Goal: Task Accomplishment & Management: Manage account settings

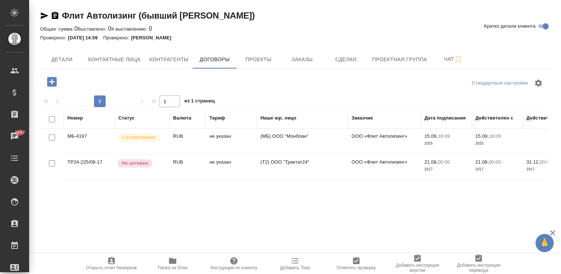
click at [211, 140] on td "не указан" at bounding box center [231, 142] width 51 height 26
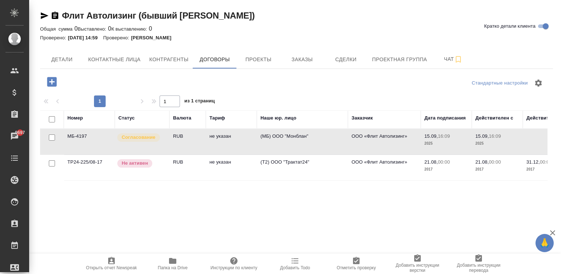
click at [211, 140] on td "не указан" at bounding box center [231, 142] width 51 height 26
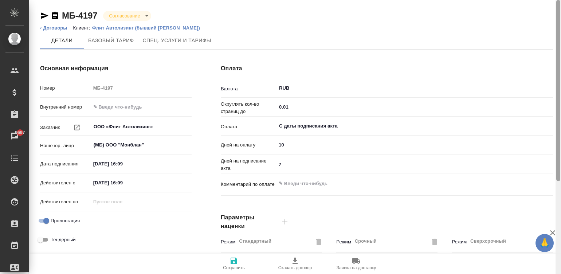
scroll to position [221, 0]
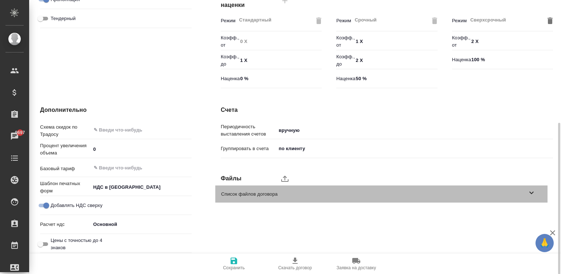
click at [246, 195] on span "Список файлов договора" at bounding box center [374, 194] width 306 height 7
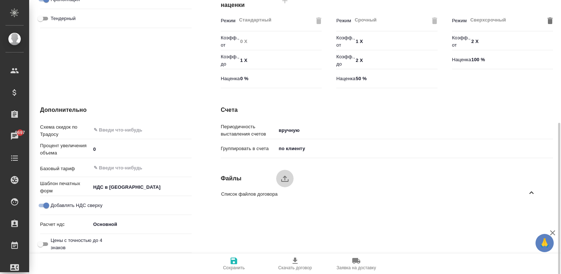
click at [282, 178] on icon "upload" at bounding box center [285, 178] width 9 height 9
click at [0, 0] on input "upload" at bounding box center [0, 0] width 0 height 0
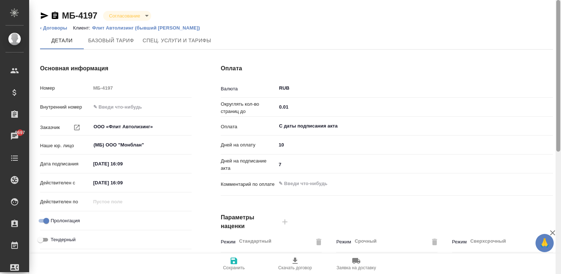
click at [557, 7] on div at bounding box center [558, 137] width 5 height 275
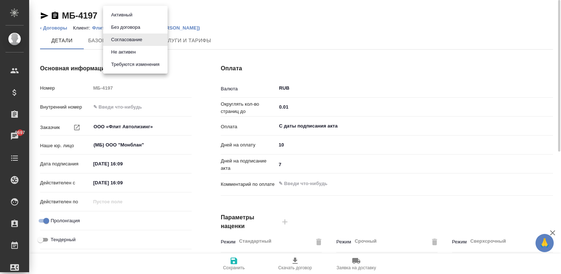
click at [118, 16] on body "🙏 .cls-1 fill:#fff; AWATERA Малинина Мария m.malinina Клиенты Спецификации Зака…" at bounding box center [280, 137] width 561 height 274
click at [131, 16] on button "Активный" at bounding box center [122, 15] width 26 height 8
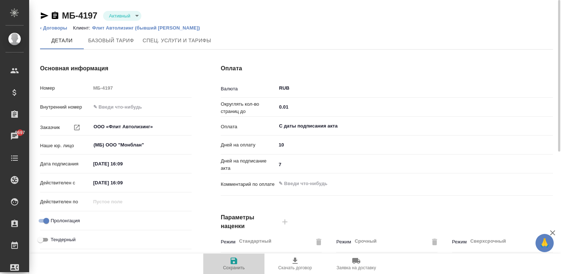
click at [229, 260] on span "Сохранить" at bounding box center [234, 264] width 52 height 14
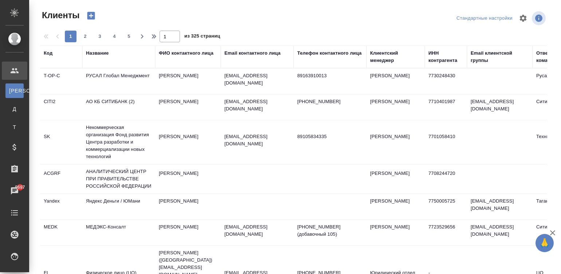
select select "RU"
click at [12, 255] on div "Исполнители" at bounding box center [5, 256] width 18 height 11
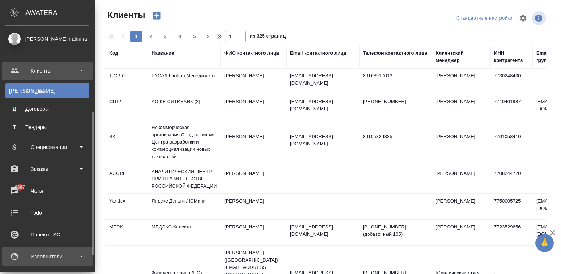
click at [22, 251] on div "Исполнители" at bounding box center [47, 256] width 84 height 11
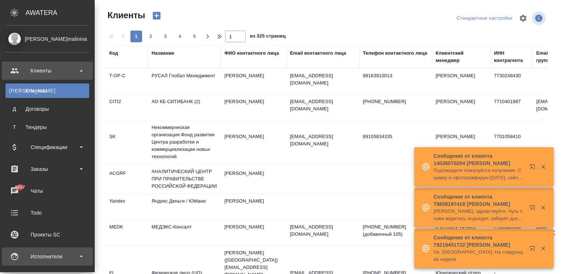
scroll to position [55, 0]
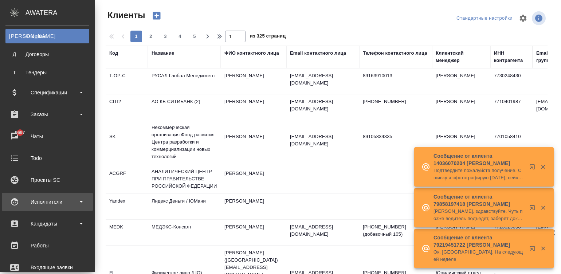
click at [16, 199] on div "Исполнители" at bounding box center [47, 202] width 84 height 11
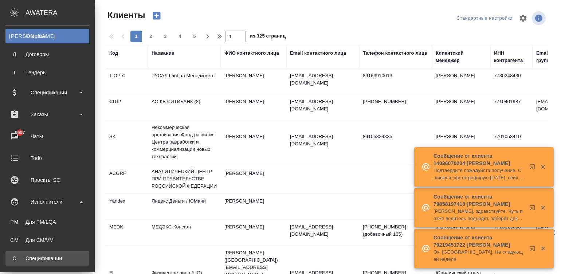
click at [50, 259] on div "Спецификации" at bounding box center [47, 258] width 77 height 7
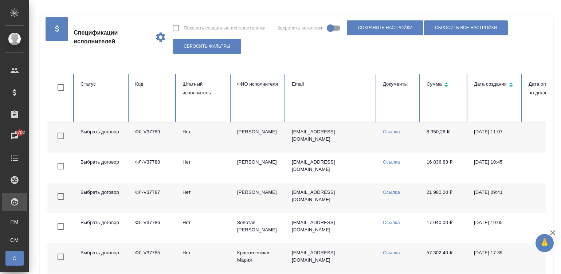
click at [142, 108] on input "text" at bounding box center [153, 106] width 36 height 10
paste input "ФЛ-V36468"
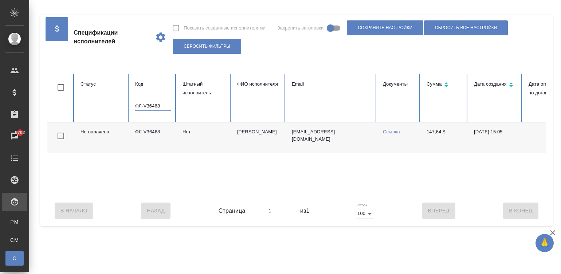
click at [142, 108] on input "ФЛ-V36468" at bounding box center [153, 106] width 36 height 10
click at [146, 107] on input "ФЛ-V36468" at bounding box center [153, 106] width 36 height 10
paste input "7459"
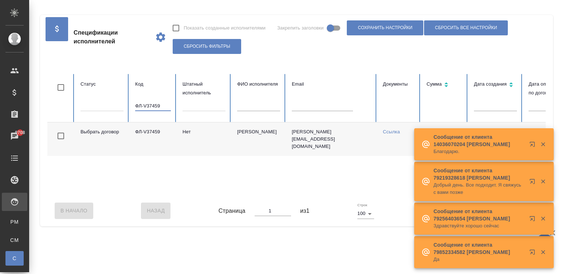
click at [230, 130] on td "Нет" at bounding box center [204, 139] width 55 height 34
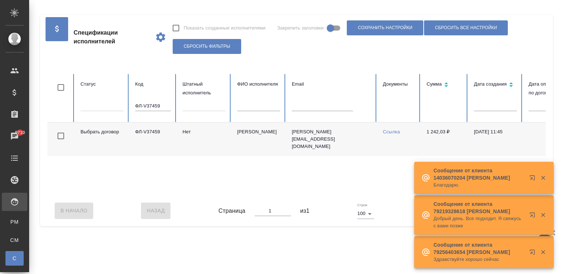
click at [160, 109] on input "ФЛ-V37459" at bounding box center [153, 106] width 36 height 10
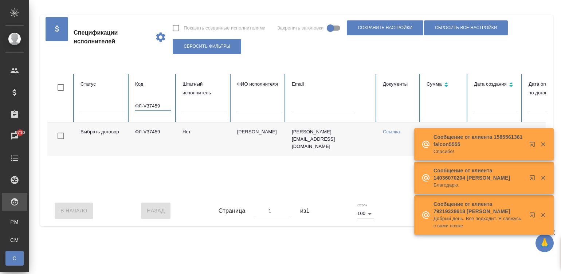
click at [160, 109] on input "ФЛ-V37459" at bounding box center [153, 106] width 36 height 10
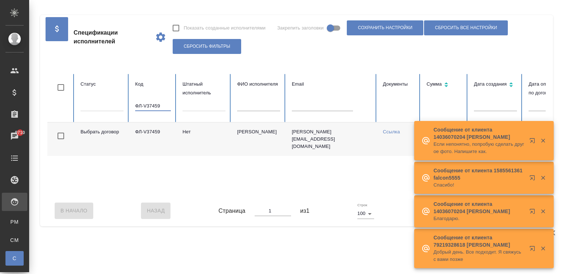
paste input "6981"
click at [262, 177] on table "Статус Код ФЛ-V36981 Штатный исполнитель ФИО исполнителя Email Документы Сумма …" at bounding box center [437, 134] width 781 height 121
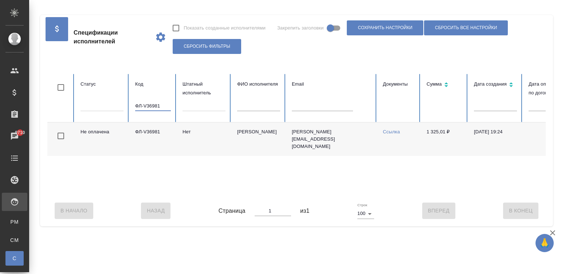
click at [153, 104] on input "ФЛ-V36981" at bounding box center [153, 106] width 36 height 10
paste input "5166"
click at [146, 106] on input "ФЛ-V35166" at bounding box center [153, 106] width 36 height 10
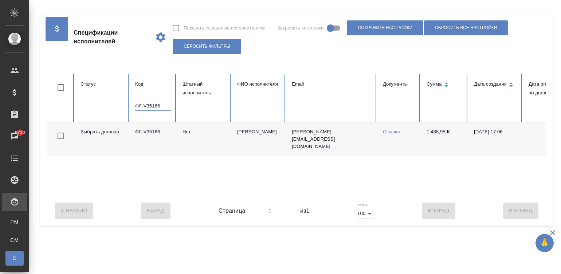
click at [146, 106] on input "ФЛ-V35166" at bounding box center [153, 106] width 36 height 10
paste input "0233"
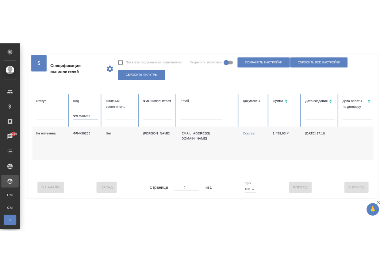
scroll to position [0, 20]
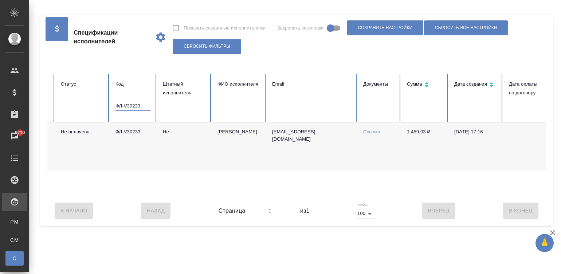
click at [370, 131] on link "Ссылка" at bounding box center [371, 131] width 17 height 5
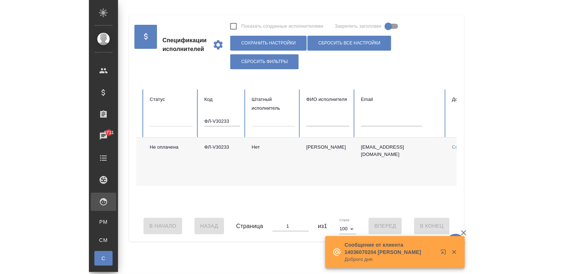
scroll to position [0, 300]
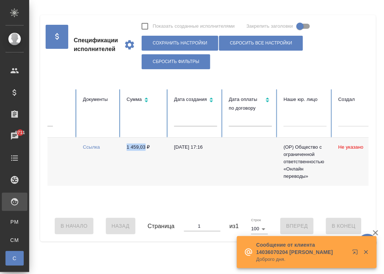
drag, startPoint x: 119, startPoint y: 147, endPoint x: 144, endPoint y: 151, distance: 25.5
click at [144, 151] on tr "Не оплачена ФЛ-V30233 Нет Деньгин Виталий Владимирович vdengin@mail.ru Ссылка 1…" at bounding box center [137, 162] width 781 height 48
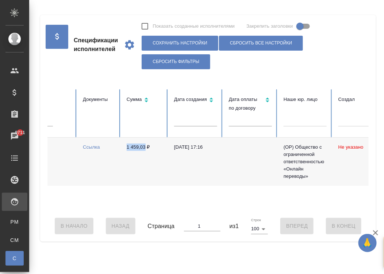
copy tr "Ссылка 1 459,03"
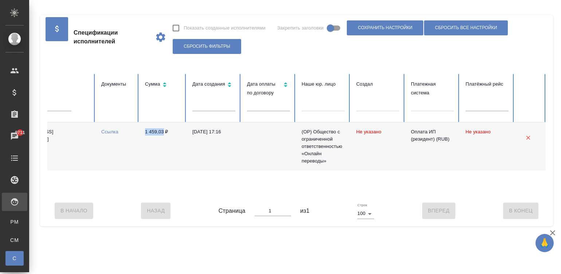
scroll to position [0, 0]
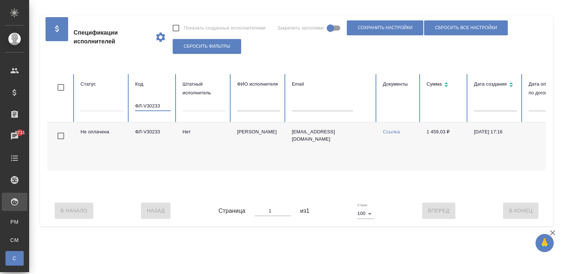
click at [149, 105] on input "ФЛ-V30233" at bounding box center [153, 106] width 36 height 10
paste input "7510"
click at [153, 105] on input "ФЛ-V37510" at bounding box center [153, 106] width 36 height 10
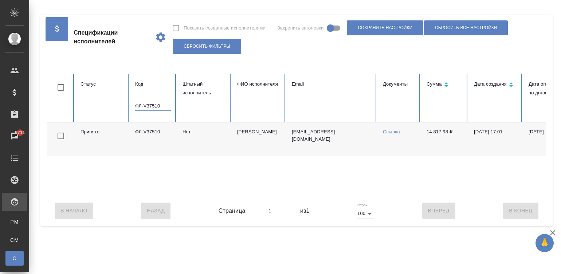
click at [155, 102] on input "ФЛ-V37510" at bounding box center [153, 106] width 36 height 10
paste input "6372"
click at [144, 102] on input "ФЛ-V36372" at bounding box center [153, 106] width 36 height 10
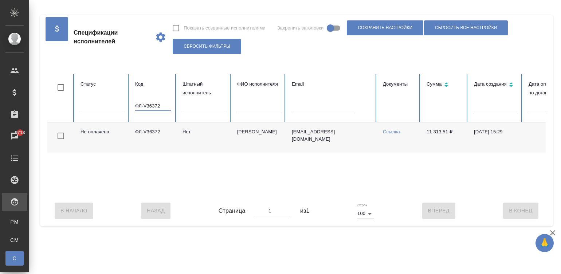
click at [144, 102] on input "ФЛ-V36372" at bounding box center [153, 106] width 36 height 10
paste input "420"
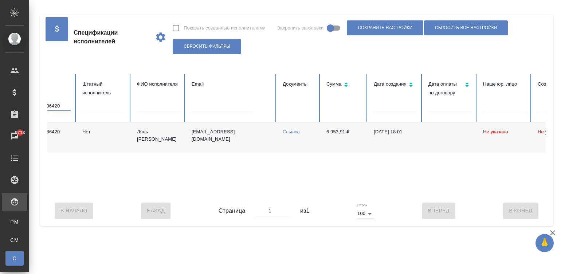
scroll to position [0, 45]
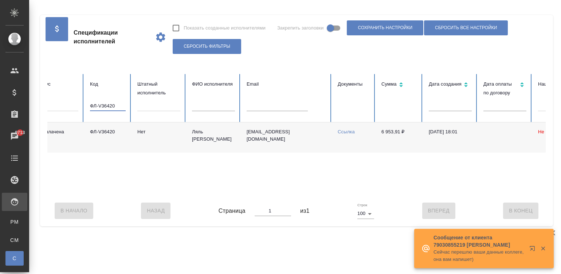
type input "ФЛ-V36420"
click at [250, 142] on td "lalfurat@gmail.com" at bounding box center [286, 137] width 91 height 30
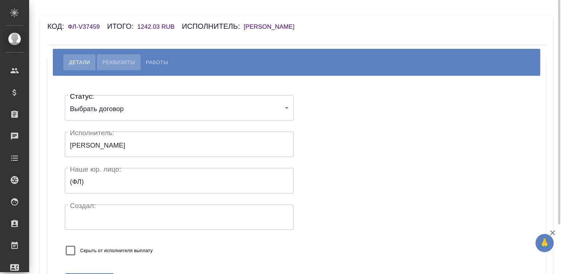
click at [113, 58] on span "Реквизиты" at bounding box center [118, 62] width 32 height 9
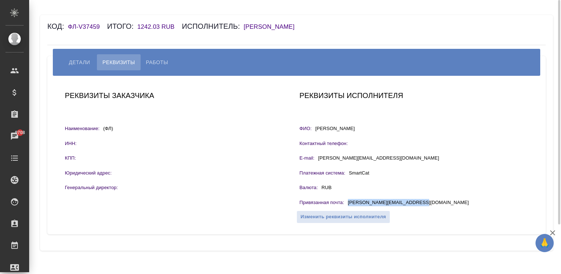
drag, startPoint x: 418, startPoint y: 201, endPoint x: 348, endPoint y: 206, distance: 70.2
click at [348, 206] on div "Привязанная почта : dana.valchetskaya@gmail.com" at bounding box center [414, 203] width 229 height 9
copy p "[PERSON_NAME][EMAIL_ADDRESS][DOMAIN_NAME]"
drag, startPoint x: 390, startPoint y: 132, endPoint x: 314, endPoint y: 134, distance: 76.6
click at [314, 134] on div "Реквизиты исполнителя ФИО: Волчецкая Дана Николаевна Контактный телефон: E-mail…" at bounding box center [414, 155] width 235 height 137
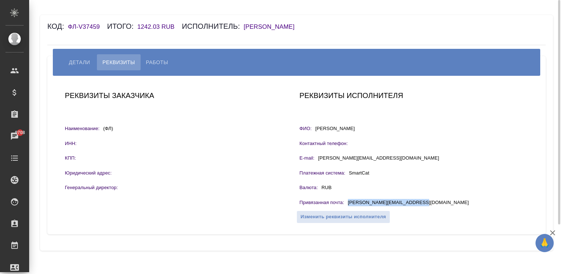
copy p "[PERSON_NAME]"
click at [151, 61] on span "Работы" at bounding box center [157, 62] width 22 height 9
select select "10"
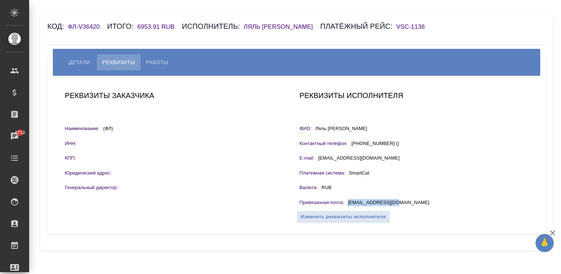
drag, startPoint x: 397, startPoint y: 199, endPoint x: 346, endPoint y: 200, distance: 51.0
click at [346, 200] on div "Привязанная почта : [EMAIL_ADDRESS][DOMAIN_NAME]" at bounding box center [414, 203] width 229 height 9
copy p "[EMAIL_ADDRESS][DOMAIN_NAME]"
drag, startPoint x: 368, startPoint y: 130, endPoint x: 315, endPoint y: 129, distance: 53.2
click at [315, 129] on div "ФИО: Ляль [PERSON_NAME]" at bounding box center [414, 129] width 229 height 9
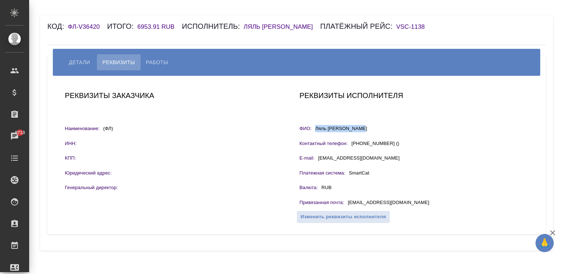
copy p "Ляль [PERSON_NAME]"
click at [153, 59] on span "Работы" at bounding box center [157, 62] width 22 height 9
select select "10"
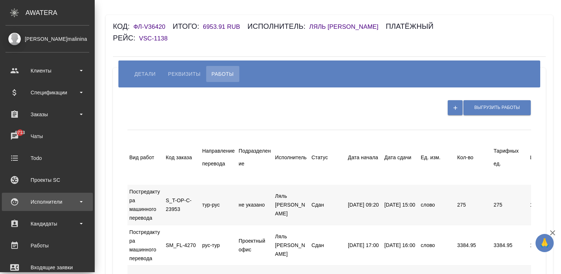
click at [11, 197] on div "Исполнители" at bounding box center [47, 202] width 84 height 11
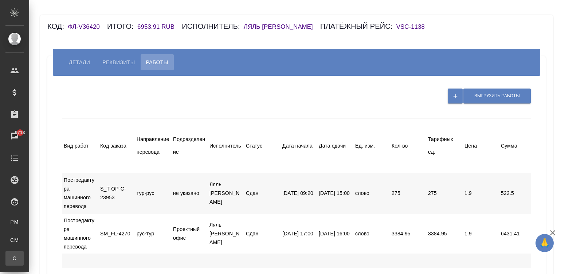
click at [65, 262] on div ".cls-1 fill:#fff; AWATERA Малинина Мария m.malinina Клиенты Спецификации Заказы…" at bounding box center [280, 137] width 561 height 274
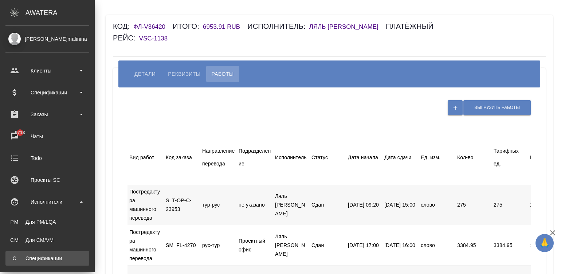
click at [36, 255] on div "Спецификации" at bounding box center [47, 258] width 77 height 7
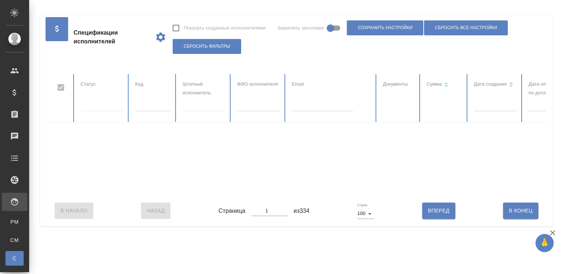
checkbox input "false"
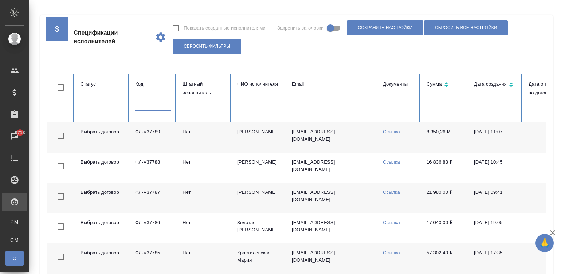
click at [154, 106] on input "text" at bounding box center [153, 106] width 36 height 10
paste input "ФЛ-V36789"
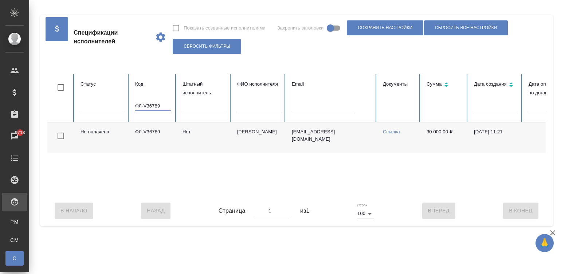
click at [208, 132] on td "Нет" at bounding box center [204, 137] width 55 height 30
click at [153, 104] on input "ФЛ-V36789" at bounding box center [153, 106] width 36 height 10
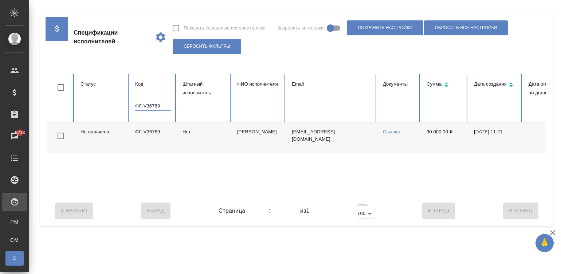
click at [153, 104] on input "ФЛ-V36789" at bounding box center [153, 106] width 36 height 10
paste input "263"
type input "ФЛ-V36263"
click at [232, 131] on td "[PERSON_NAME]" at bounding box center [259, 137] width 55 height 30
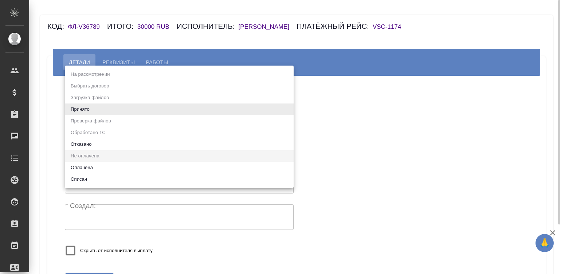
click at [114, 105] on body "🙏 .cls-1 fill:#fff; AWATERA [PERSON_NAME][PERSON_NAME] Спецификации Заказы Чаты…" at bounding box center [280, 137] width 561 height 274
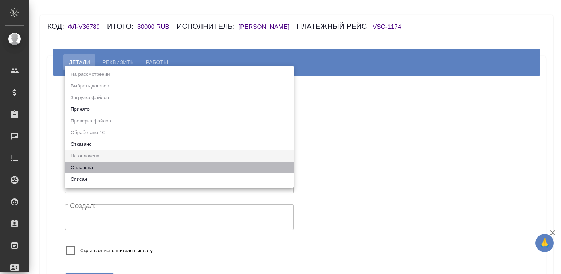
click at [84, 164] on li "Оплачена" at bounding box center [179, 168] width 229 height 12
type input "payed"
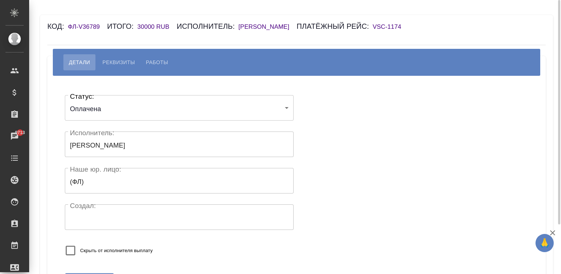
click at [175, 251] on div "Скрыть от исполнителя выплату" at bounding box center [156, 250] width 182 height 19
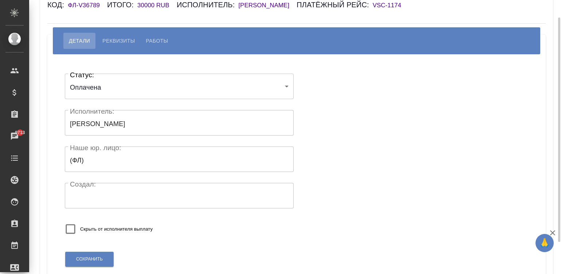
scroll to position [33, 0]
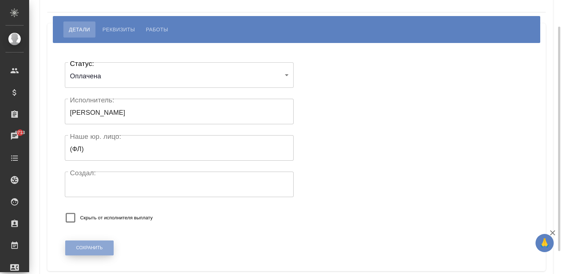
click at [93, 254] on button "Сохранить" at bounding box center [89, 248] width 48 height 15
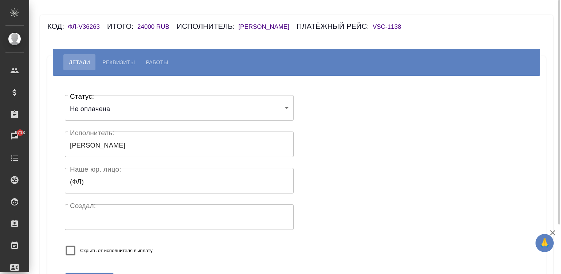
click at [109, 105] on body "🙏 .cls-1 fill:#fff; AWATERA Малинина Мария m.malinina Клиенты Спецификации Зака…" at bounding box center [280, 137] width 561 height 274
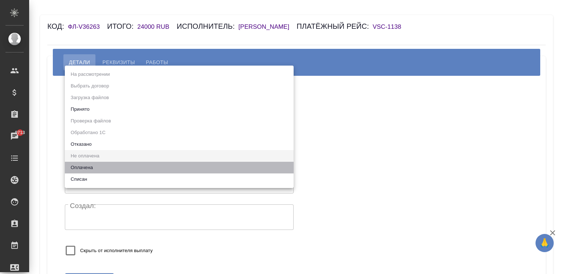
click at [84, 166] on li "Оплачена" at bounding box center [179, 168] width 229 height 12
type input "payed"
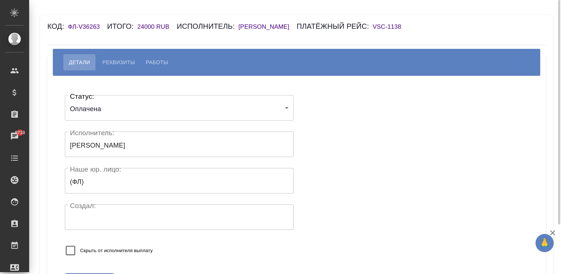
click at [323, 193] on div "Статус: Оплачена payed Статус: Исполнитель: Корзун Ольга Александровна Исполнит…" at bounding box center [297, 178] width 470 height 182
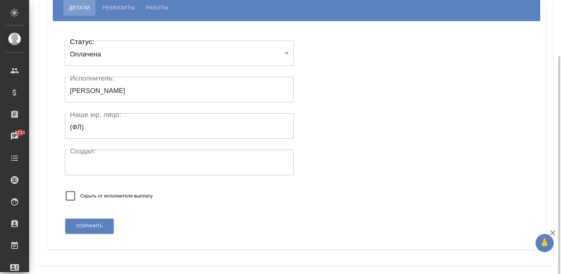
scroll to position [61, 0]
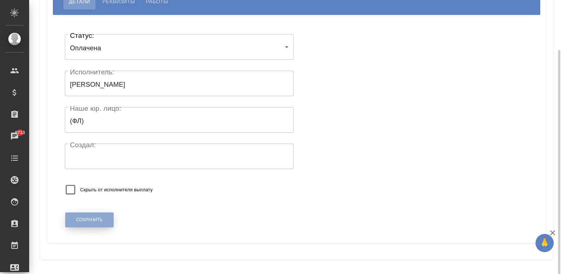
click at [86, 216] on button "Сохранить" at bounding box center [89, 220] width 48 height 15
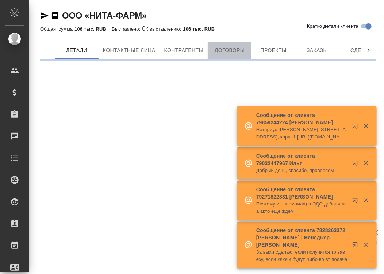
click at [224, 49] on span "Договоры" at bounding box center [229, 50] width 35 height 9
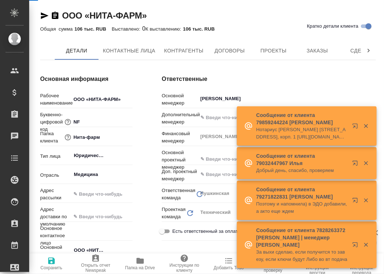
type textarea "x"
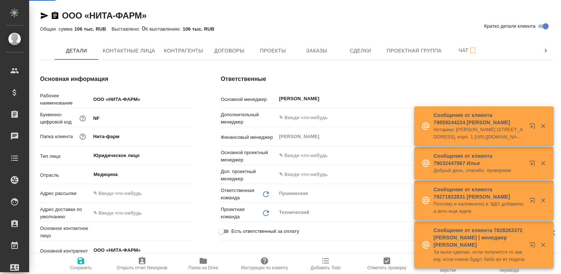
type textarea "x"
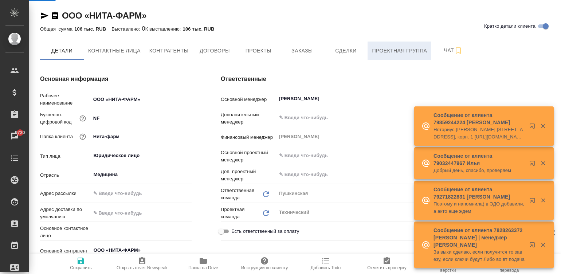
type textarea "x"
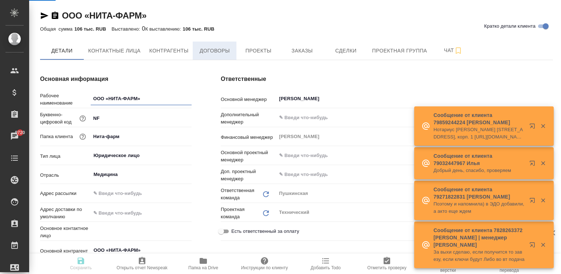
type textarea "x"
click at [217, 51] on span "Договоры" at bounding box center [214, 50] width 35 height 9
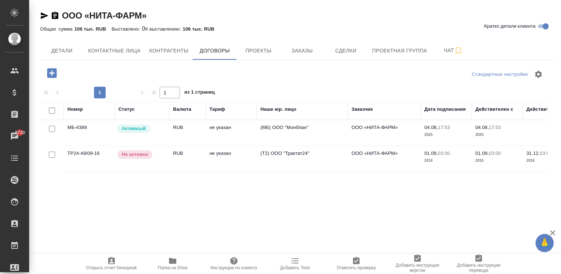
click at [383, 15] on div "ООО «НИТА-ФАРМ» Кратко детали клиента" at bounding box center [296, 16] width 513 height 12
click at [218, 130] on td "не указан" at bounding box center [231, 133] width 51 height 26
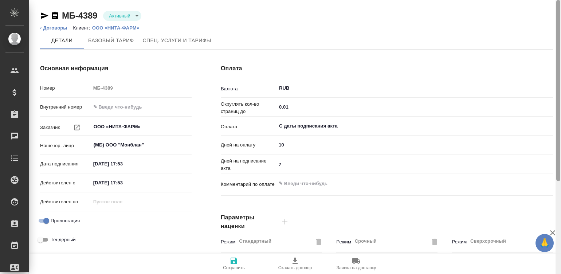
scroll to position [221, 0]
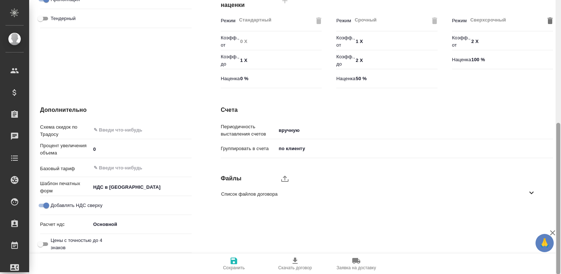
click at [558, 204] on div at bounding box center [558, 137] width 5 height 275
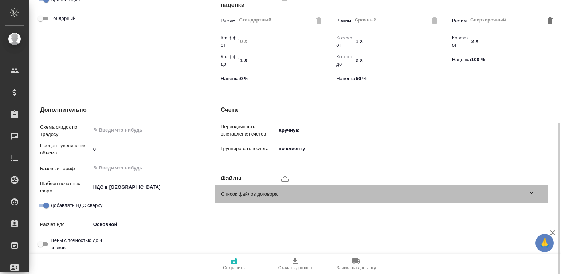
click at [529, 197] on icon at bounding box center [532, 192] width 9 height 9
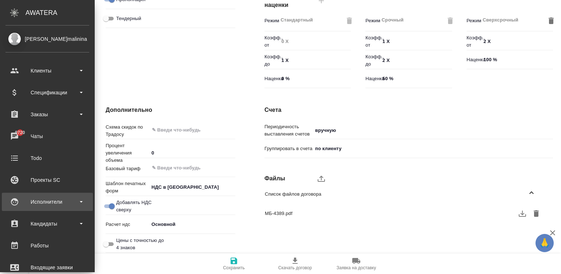
click at [30, 204] on div "Исполнители" at bounding box center [47, 202] width 84 height 11
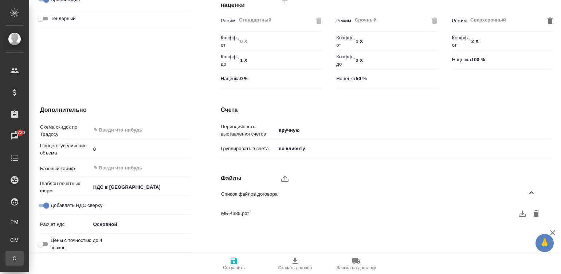
click at [11, 255] on div "Спецификации" at bounding box center [5, 258] width 11 height 7
type textarea "x"
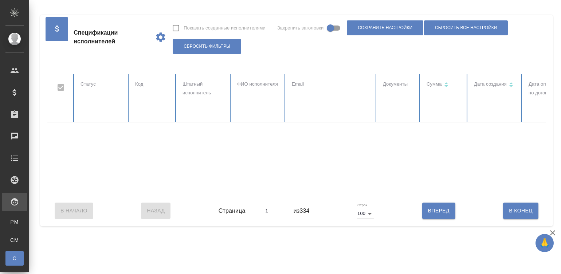
click at [149, 105] on input "text" at bounding box center [153, 106] width 36 height 10
checkbox input "false"
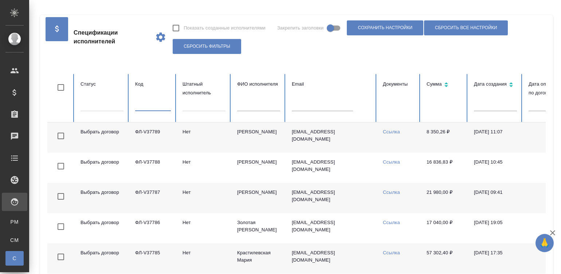
paste input "ФЛ-V36903"
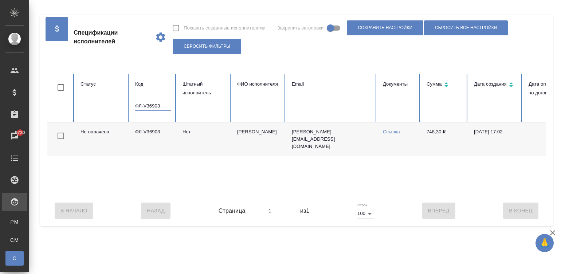
scroll to position [0, 282]
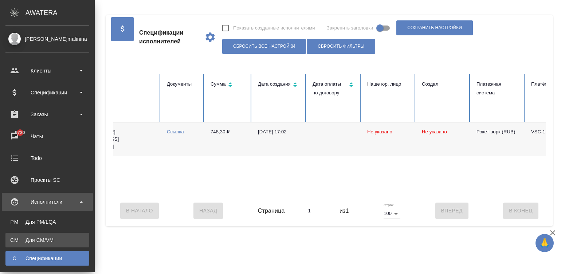
type input "ФЛ-V36903"
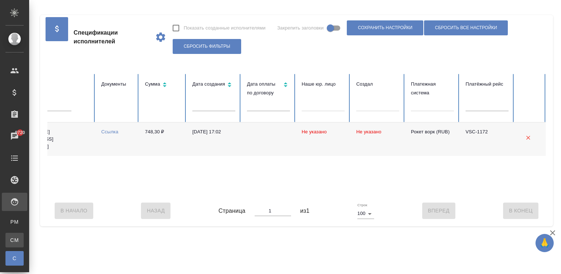
click at [11, 237] on div "Для CM/VM" at bounding box center [5, 240] width 11 height 7
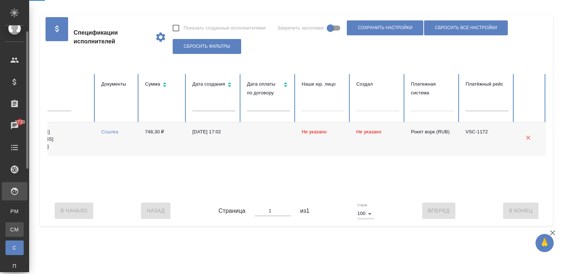
scroll to position [22, 0]
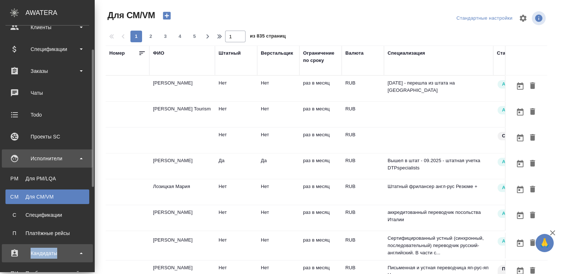
click at [38, 260] on div "Кандидаты" at bounding box center [47, 253] width 91 height 18
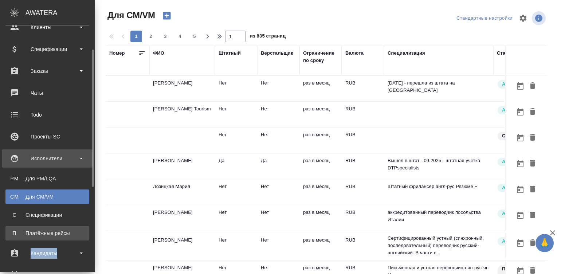
click at [36, 232] on div "Платёжные рейсы" at bounding box center [47, 233] width 77 height 7
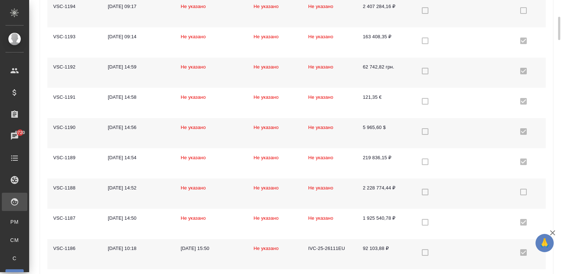
scroll to position [208, 0]
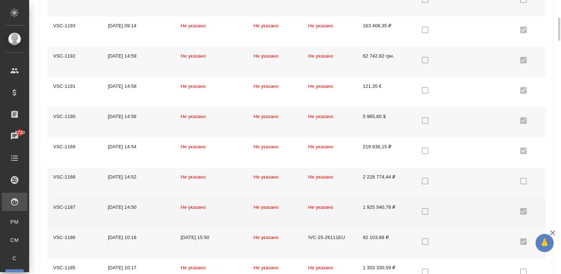
click at [225, 216] on td "Не указано" at bounding box center [211, 213] width 73 height 30
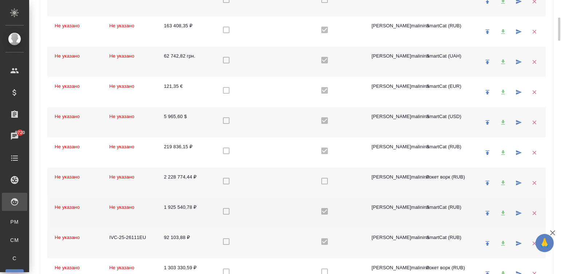
scroll to position [0, 201]
drag, startPoint x: 158, startPoint y: 207, endPoint x: 191, endPoint y: 210, distance: 32.9
click at [191, 210] on td "1 925 540,78 ₽" at bounding box center [183, 213] width 55 height 30
copy td "1 925 540,78"
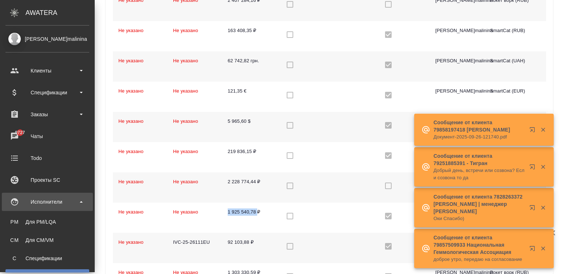
click at [18, 256] on div "Спецификации" at bounding box center [47, 258] width 77 height 7
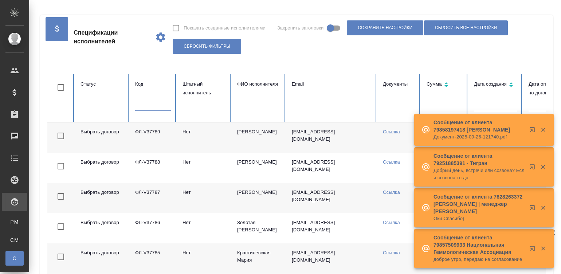
checkbox input "false"
click at [155, 107] on input "text" at bounding box center [153, 106] width 36 height 10
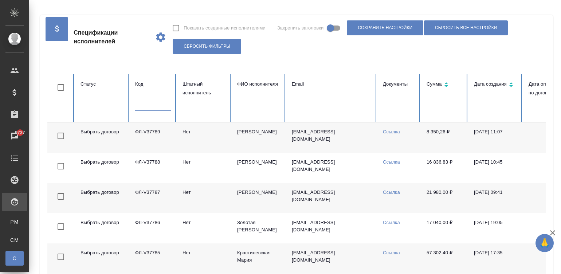
paste input "ФЛ-V36468"
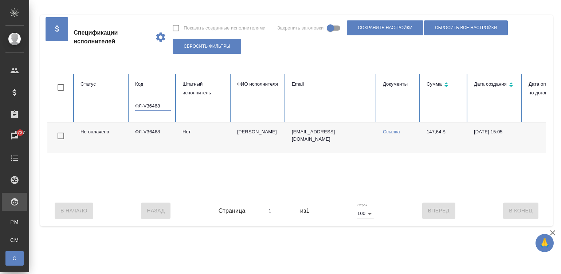
type input "ФЛ-V36468"
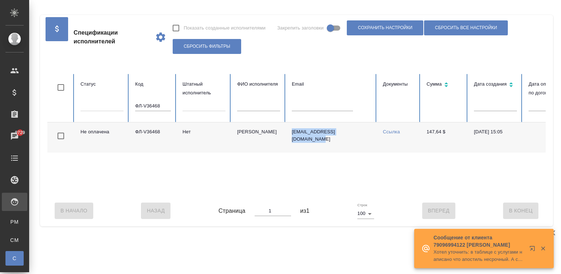
drag, startPoint x: 354, startPoint y: 133, endPoint x: 292, endPoint y: 133, distance: 62.3
click at [292, 133] on td "Ilshishido@tbt.t-com.ne.jp" at bounding box center [331, 137] width 91 height 30
copy td "Ilshishido@tbt.t-com.ne.jp"
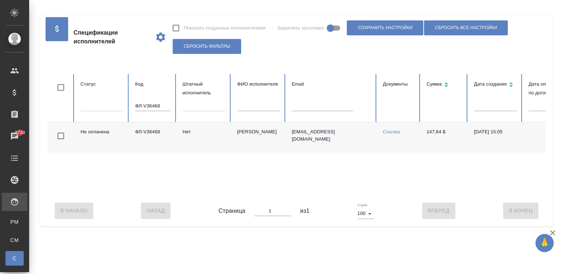
click at [281, 140] on td "Shishido Noriko" at bounding box center [259, 137] width 55 height 30
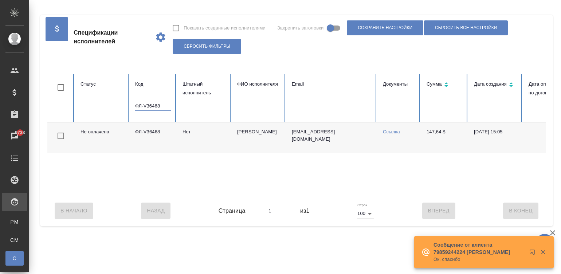
click at [157, 104] on input "ФЛ-V36468" at bounding box center [153, 106] width 36 height 10
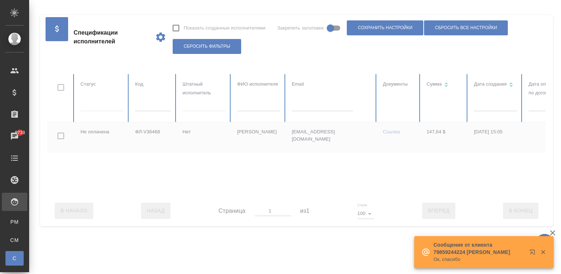
click at [438, 100] on div at bounding box center [437, 134] width 781 height 121
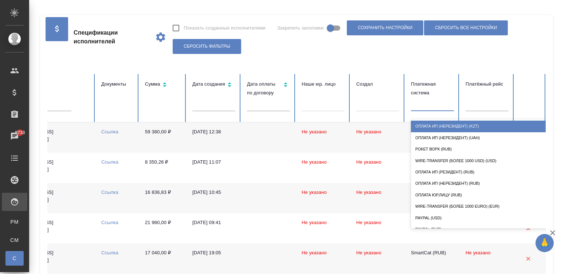
click at [412, 106] on div at bounding box center [432, 104] width 43 height 11
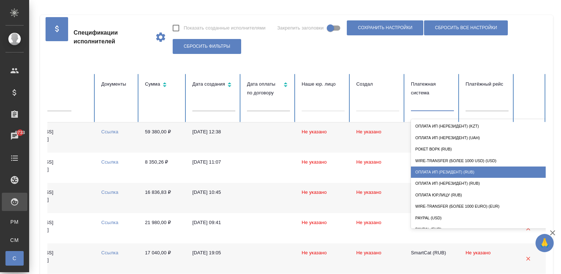
click at [454, 167] on div "Оплата ИП (резидент) (RUB)" at bounding box center [484, 172] width 146 height 11
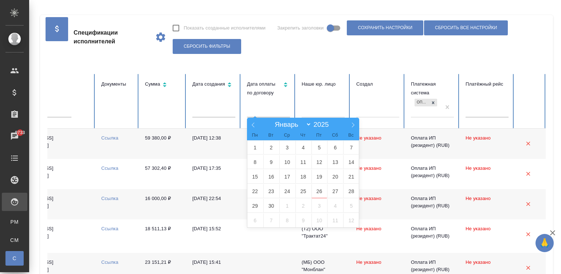
click at [264, 114] on input "text" at bounding box center [268, 112] width 43 height 10
click at [318, 189] on span "26" at bounding box center [320, 191] width 16 height 14
type input "26.09"
click at [337, 190] on span "27" at bounding box center [335, 191] width 16 height 14
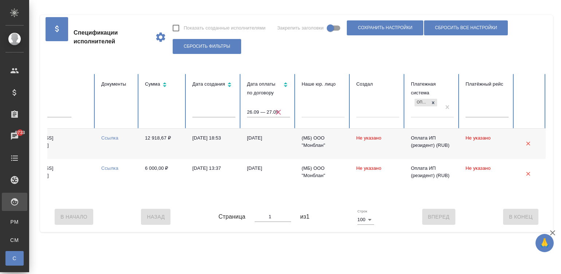
click at [110, 137] on link "Ссылка" at bounding box center [109, 137] width 17 height 5
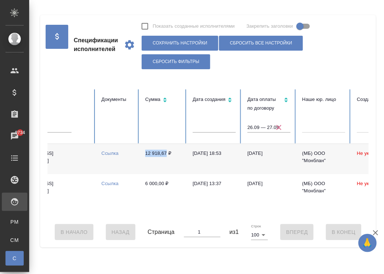
drag, startPoint x: 165, startPoint y: 152, endPoint x: 146, endPoint y: 158, distance: 20.1
click at [146, 158] on td "12 918,67 ₽" at bounding box center [162, 159] width 47 height 30
copy td "12 918,67"
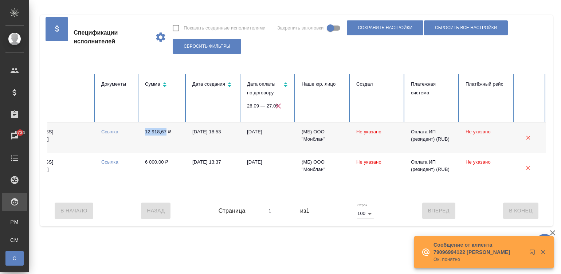
click at [274, 103] on icon "button" at bounding box center [278, 106] width 9 height 9
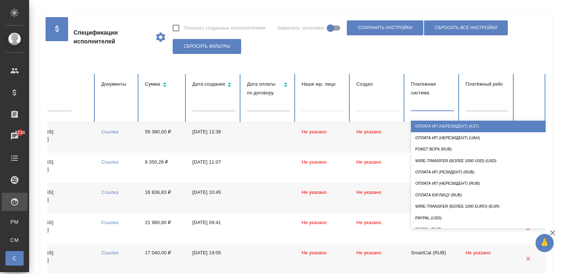
click at [439, 108] on div at bounding box center [432, 104] width 43 height 11
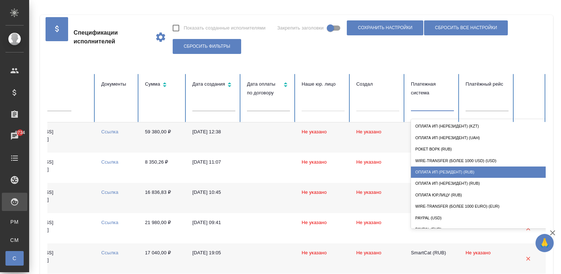
click at [469, 167] on div "Оплата ИП (резидент) (RUB)" at bounding box center [484, 172] width 146 height 11
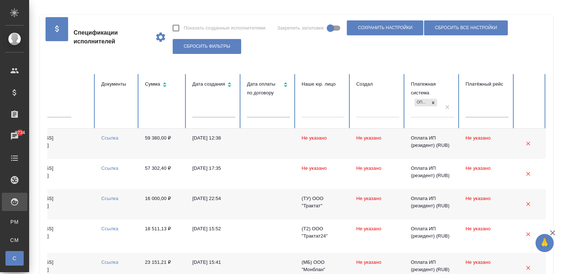
click at [397, 147] on td "Не указано" at bounding box center [378, 144] width 55 height 30
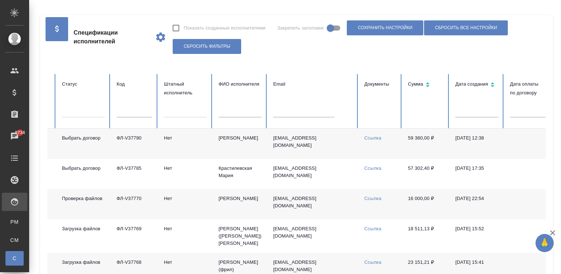
scroll to position [0, 0]
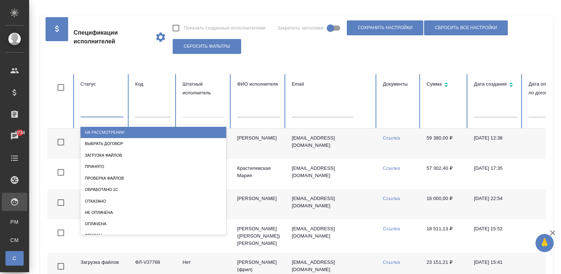
click at [107, 109] on div at bounding box center [102, 110] width 43 height 11
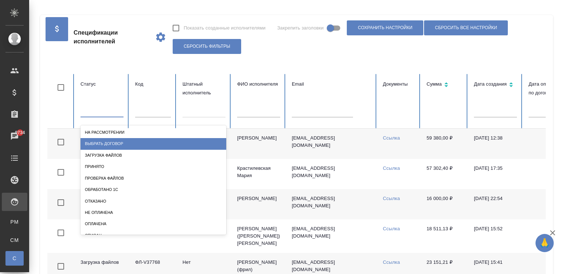
click at [128, 140] on div "Выбрать договор" at bounding box center [154, 143] width 146 height 11
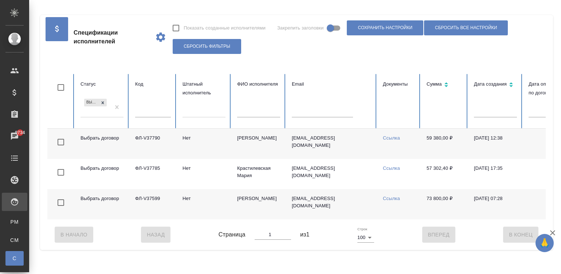
click at [128, 140] on td "Выбрать договор" at bounding box center [102, 144] width 55 height 30
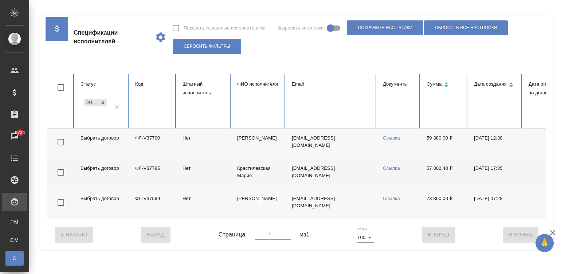
click at [237, 172] on td "Крастилевская Мария" at bounding box center [259, 174] width 55 height 30
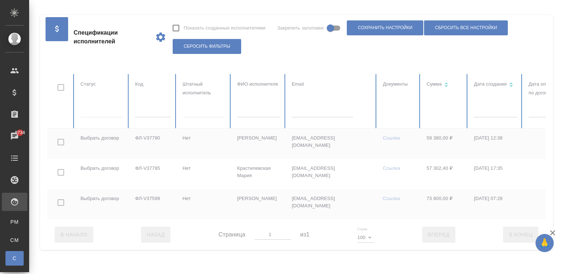
click at [113, 106] on div at bounding box center [437, 146] width 781 height 145
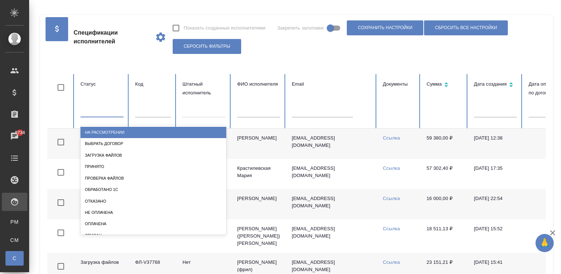
click at [97, 111] on div at bounding box center [102, 110] width 43 height 11
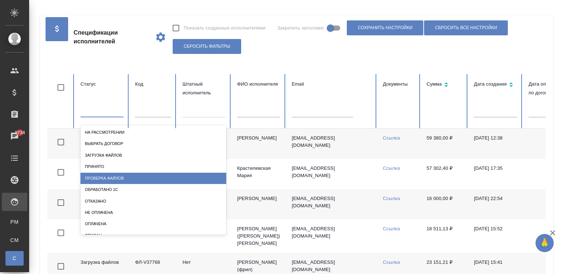
click at [124, 178] on div "Проверка файлов" at bounding box center [154, 178] width 146 height 11
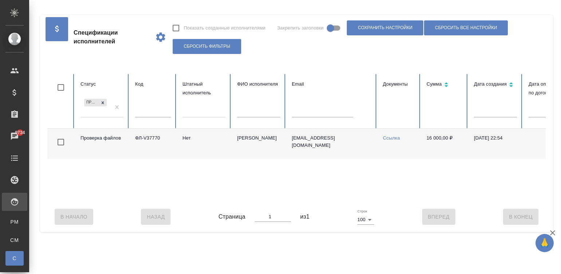
click at [190, 138] on td "Нет" at bounding box center [204, 144] width 55 height 30
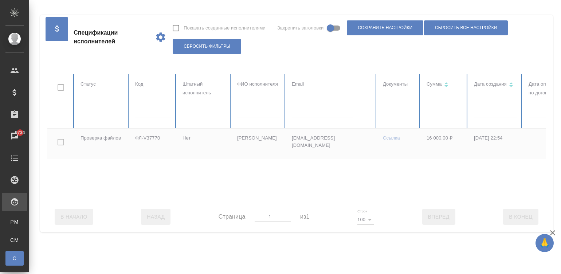
scroll to position [0, 282]
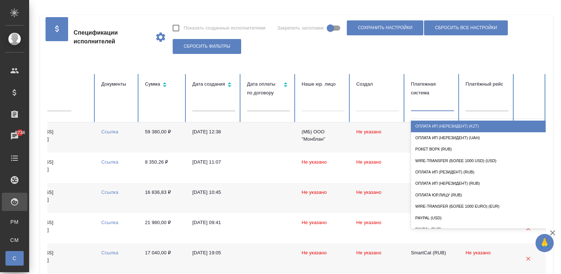
click at [433, 107] on div at bounding box center [432, 104] width 43 height 11
click at [479, 128] on div "Оплата ИП (нерезидент) (KZT)" at bounding box center [484, 126] width 146 height 11
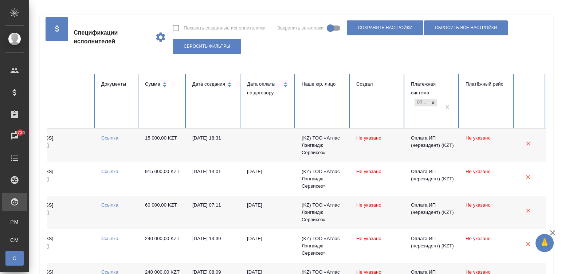
click at [114, 142] on td "Ссылка" at bounding box center [118, 146] width 44 height 34
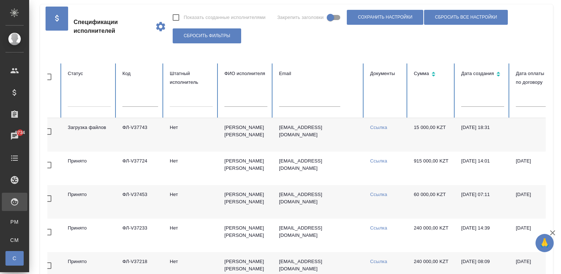
scroll to position [0, 0]
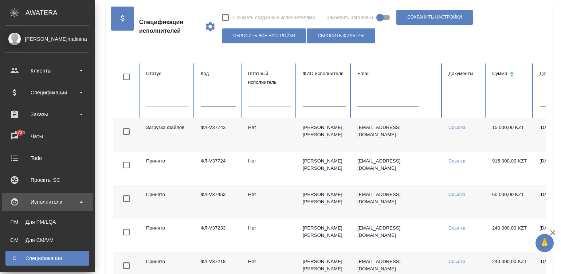
click at [13, 252] on link "С Спецификации" at bounding box center [47, 258] width 84 height 15
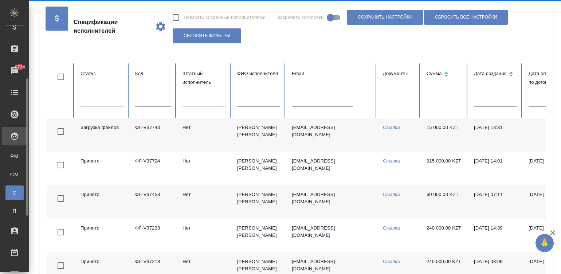
scroll to position [76, 0]
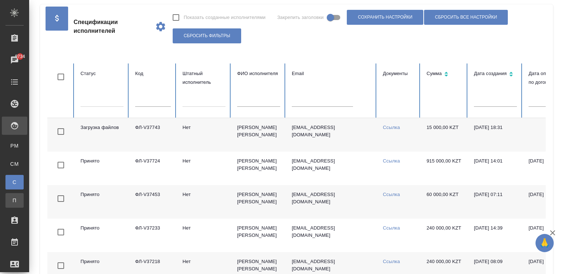
click at [13, 199] on span "П" at bounding box center [14, 200] width 11 height 7
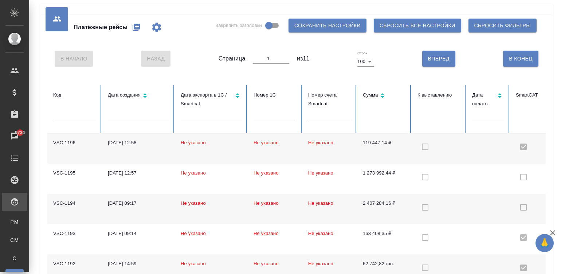
click at [271, 159] on td "Не указано" at bounding box center [275, 148] width 55 height 30
click at [218, 156] on td "Не указано" at bounding box center [211, 148] width 73 height 30
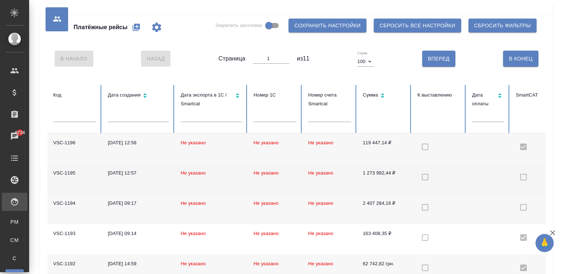
click at [361, 187] on td "1 273 992,44 ₽" at bounding box center [384, 179] width 55 height 30
click at [355, 181] on td "Не указано" at bounding box center [330, 179] width 55 height 30
click at [144, 181] on td "[DATE] 12:57" at bounding box center [138, 179] width 73 height 30
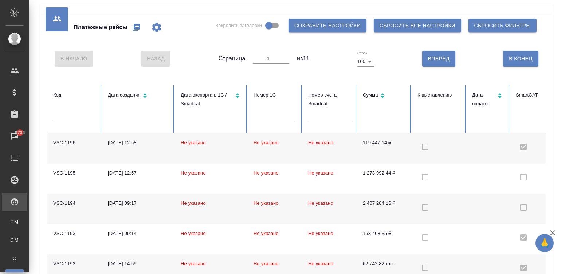
click at [134, 142] on div "[DATE] 12:58" at bounding box center [138, 142] width 61 height 7
click at [141, 215] on td "[DATE] 09:17" at bounding box center [138, 209] width 73 height 30
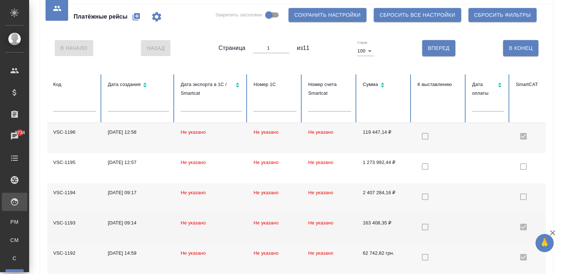
click at [133, 228] on td "[DATE] 09:14" at bounding box center [138, 229] width 73 height 30
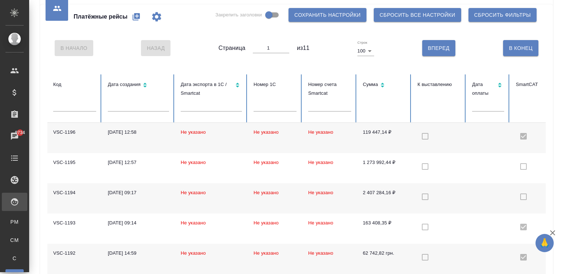
click at [132, 191] on div "[DATE] 09:17" at bounding box center [138, 192] width 61 height 7
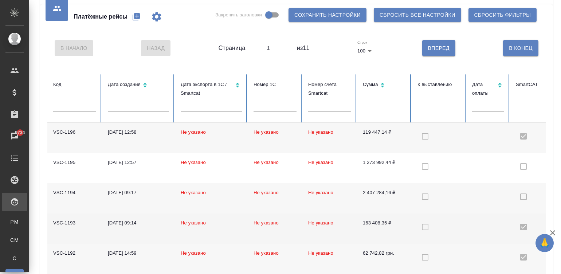
click at [118, 222] on div "[DATE] 09:14" at bounding box center [138, 222] width 61 height 7
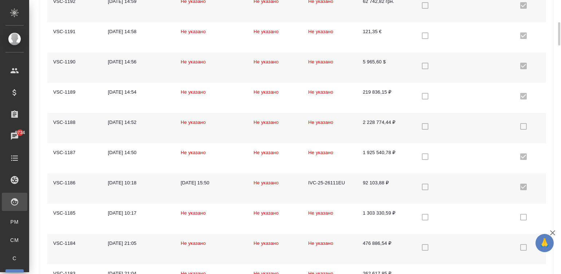
scroll to position [273, 0]
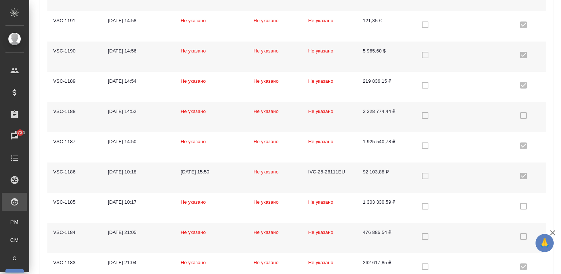
click at [120, 171] on div "[DATE] 10:18" at bounding box center [138, 171] width 61 height 7
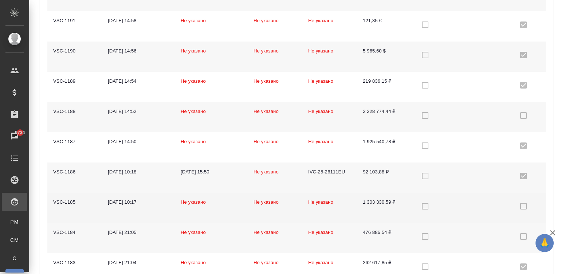
click at [108, 199] on div "[DATE] 10:17" at bounding box center [138, 202] width 61 height 7
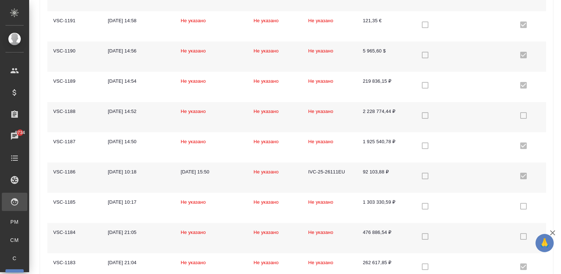
click at [122, 233] on div "[DATE] 21:05" at bounding box center [138, 232] width 61 height 7
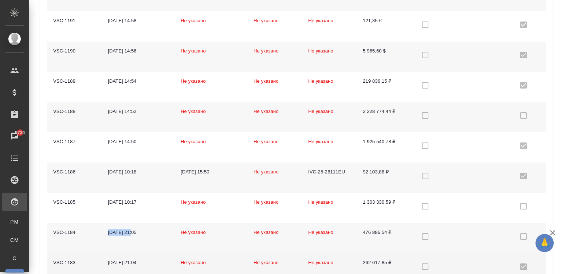
click at [117, 260] on div "[DATE] 21:04" at bounding box center [138, 262] width 61 height 7
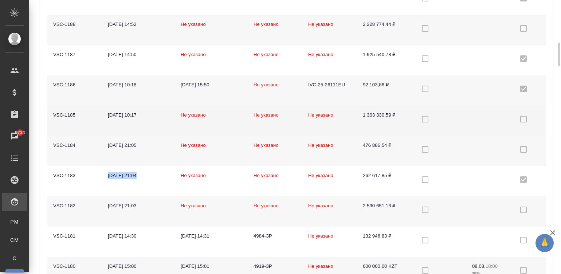
scroll to position [372, 0]
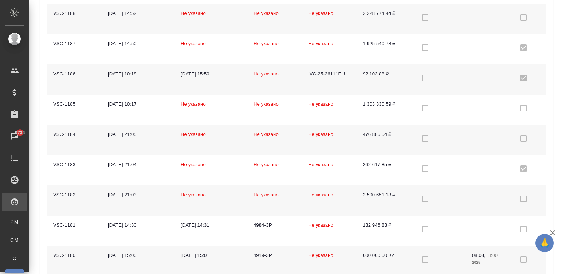
click at [117, 205] on td "[DATE] 21:03" at bounding box center [138, 201] width 73 height 30
click at [113, 191] on div "[DATE] 21:03" at bounding box center [138, 194] width 61 height 7
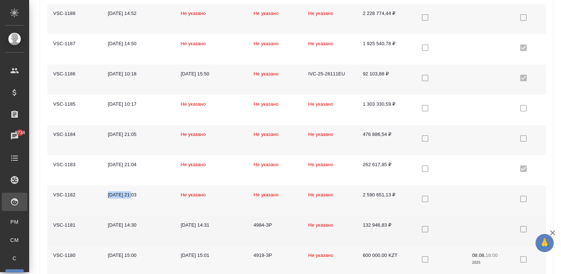
click at [133, 226] on div "[DATE] 14:30" at bounding box center [138, 225] width 61 height 7
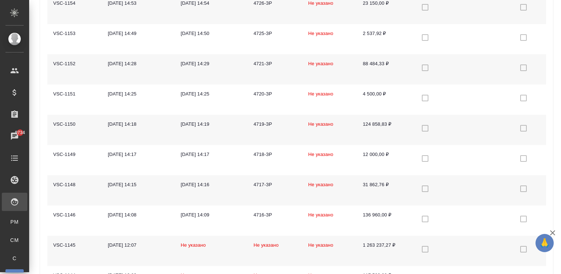
click at [136, 244] on div "[DATE] 12:07" at bounding box center [138, 245] width 61 height 7
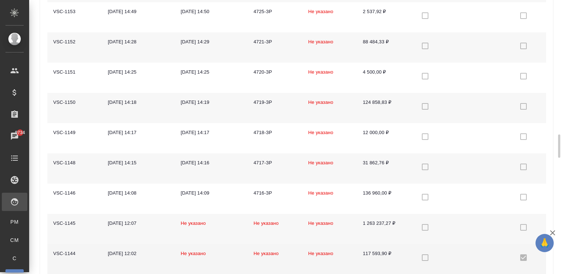
scroll to position [1443, 0]
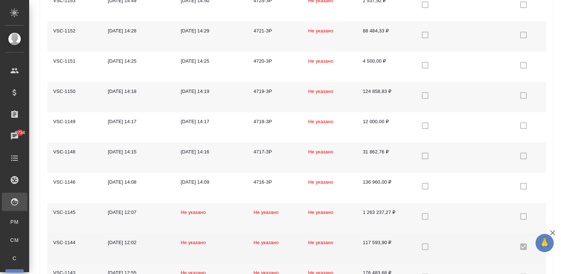
click at [113, 241] on div "[DATE] 12:02" at bounding box center [138, 242] width 61 height 7
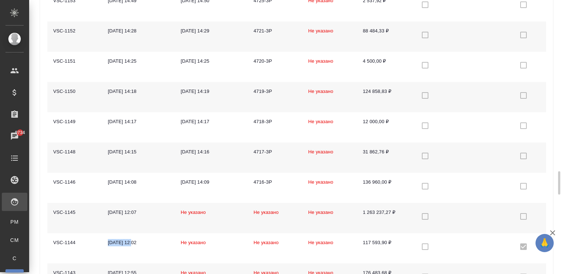
scroll to position [1487, 0]
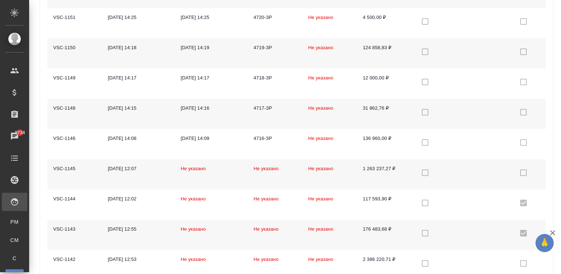
click at [118, 229] on div "[DATE] 12:55" at bounding box center [138, 229] width 61 height 7
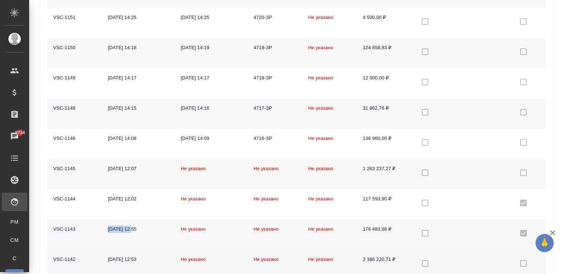
click at [120, 257] on div "[DATE] 12:53" at bounding box center [138, 259] width 61 height 7
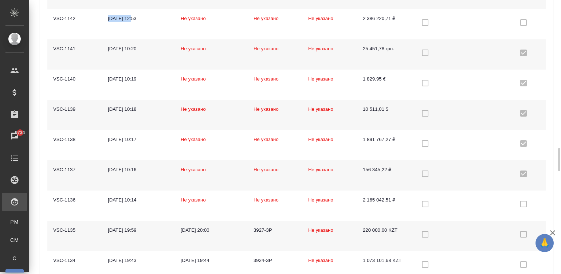
scroll to position [1739, 0]
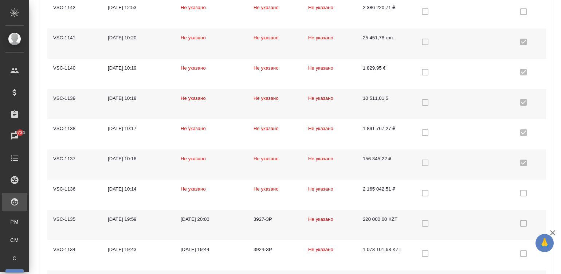
click at [124, 218] on div "[DATE] 19:59" at bounding box center [138, 219] width 61 height 7
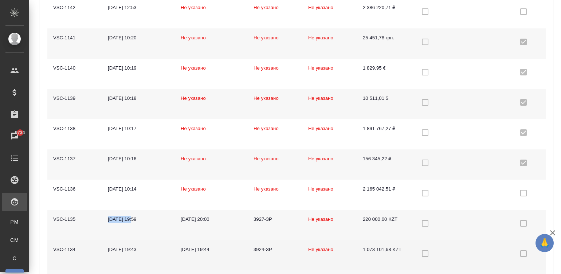
click at [127, 247] on div "[DATE] 19:43" at bounding box center [138, 249] width 61 height 7
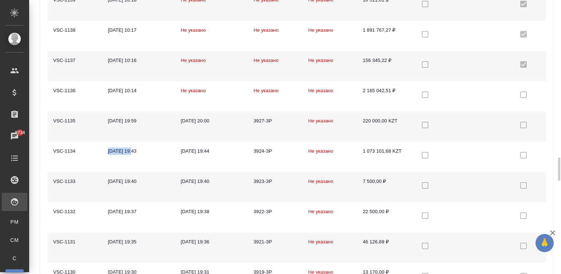
scroll to position [1848, 0]
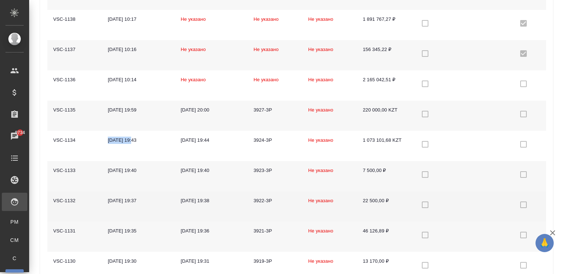
click at [141, 197] on div "[DATE] 19:37" at bounding box center [138, 200] width 61 height 7
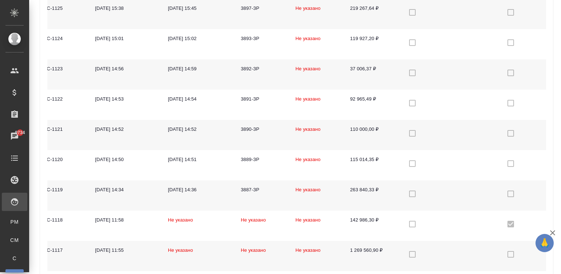
scroll to position [0, 0]
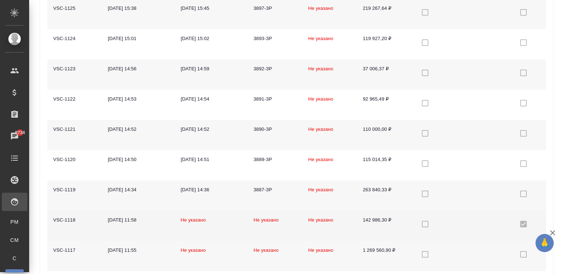
click at [120, 217] on div "[DATE] 11:58" at bounding box center [138, 220] width 61 height 7
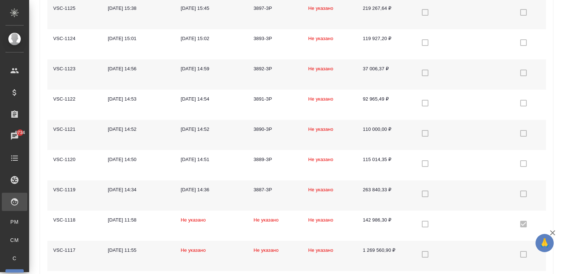
click at [131, 250] on div "[DATE] 11:55" at bounding box center [138, 250] width 61 height 7
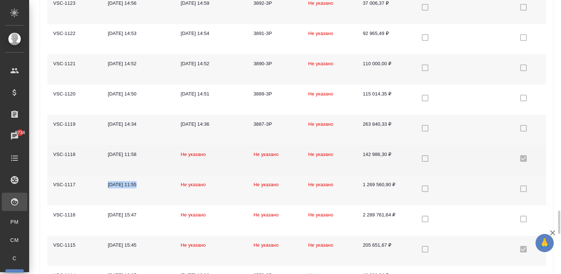
scroll to position [2329, 0]
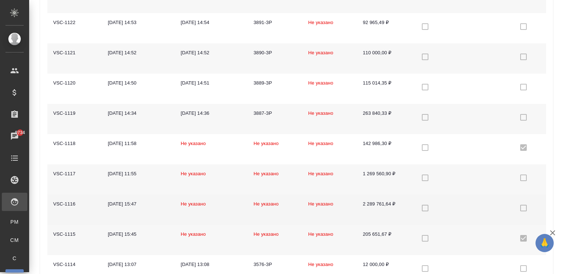
click at [136, 203] on div "[DATE] 15:47" at bounding box center [138, 204] width 61 height 7
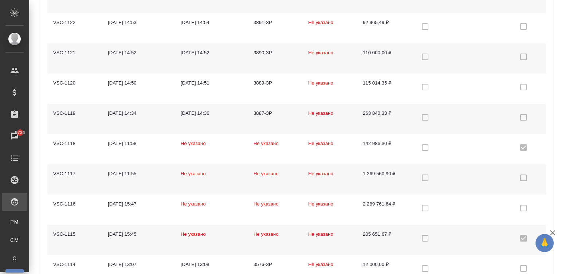
click at [129, 233] on div "[DATE] 15:45" at bounding box center [138, 234] width 61 height 7
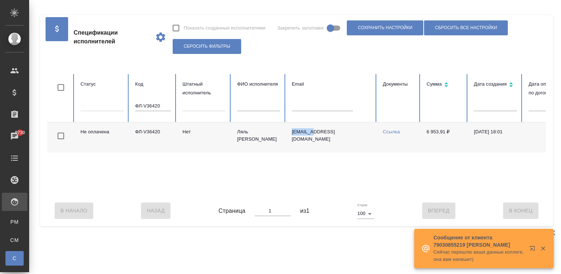
scroll to position [0, 45]
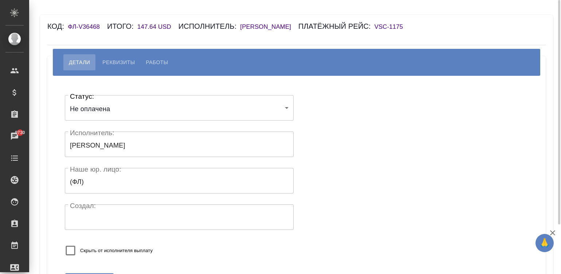
click at [129, 62] on span "Реквизиты" at bounding box center [118, 62] width 32 height 9
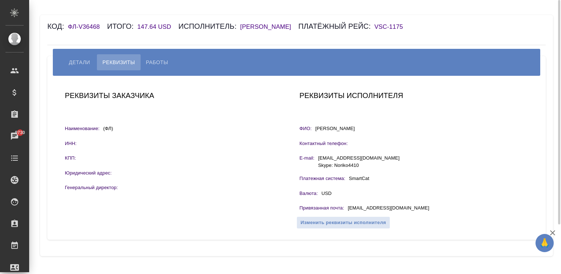
drag, startPoint x: 357, startPoint y: 127, endPoint x: 315, endPoint y: 135, distance: 42.6
click at [315, 135] on div "Реквизиты исполнителя ФИО: Shishido Noriko Контактный телефон: E-mail: Ilshishi…" at bounding box center [414, 158] width 235 height 142
copy p "Shishido Noriko"
drag, startPoint x: 413, startPoint y: 210, endPoint x: 363, endPoint y: 211, distance: 50.0
click at [363, 211] on div "Привязанная почта : ilshishido@tbt.t-com.ne.jp" at bounding box center [414, 209] width 229 height 9
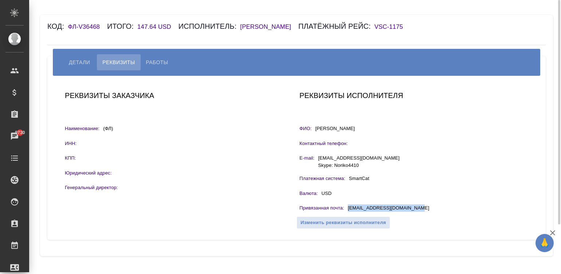
copy p "ilshishido@tbt.t-com.ne.jp"
drag, startPoint x: 354, startPoint y: 129, endPoint x: 314, endPoint y: 128, distance: 40.1
click at [314, 128] on div "ФИО: Shishido Noriko" at bounding box center [414, 129] width 229 height 9
copy div "ФИО: Shishido Noriko"
click at [155, 62] on span "Работы" at bounding box center [157, 62] width 22 height 9
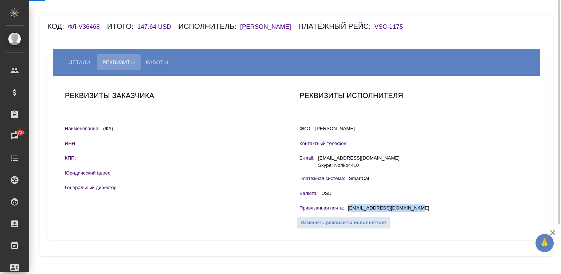
select select "10"
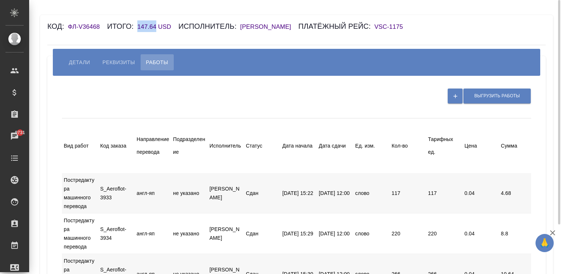
drag, startPoint x: 134, startPoint y: 27, endPoint x: 155, endPoint y: 28, distance: 20.8
click at [155, 28] on div "Код: ФЛ-V36468 Итого: 147.64 USD Исполнитель: Shishido Noriko Платёжный рейс: V…" at bounding box center [255, 26] width 416 height 12
copy h6 "147.64"
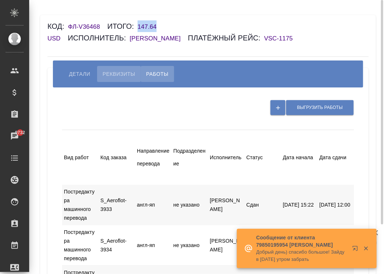
click at [114, 75] on span "Реквизиты" at bounding box center [118, 74] width 32 height 9
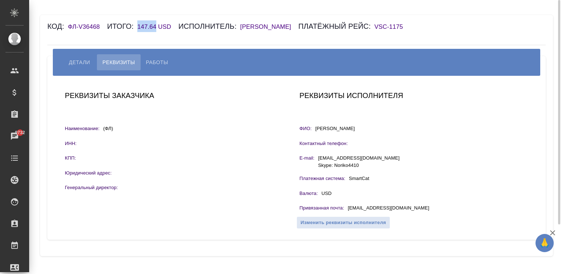
drag, startPoint x: 357, startPoint y: 128, endPoint x: 315, endPoint y: 129, distance: 42.3
click at [315, 129] on div "ФИО: Shishido Noriko" at bounding box center [414, 129] width 229 height 9
copy p "Shishido Noriko"
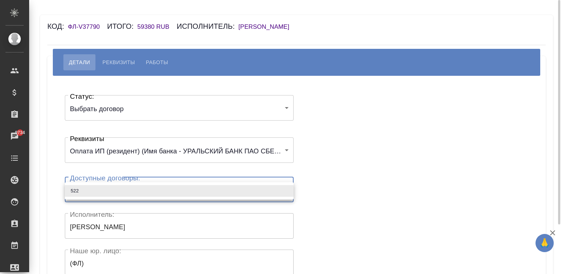
click at [208, 197] on body "🙏 .cls-1 fill:#fff; AWATERA Малинина Мария m.malinina Клиенты Спецификации Зака…" at bounding box center [280, 137] width 561 height 274
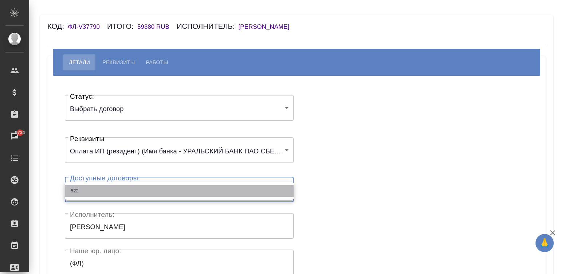
click at [190, 190] on li "522" at bounding box center [179, 191] width 229 height 12
type input "68836351542037409597e445"
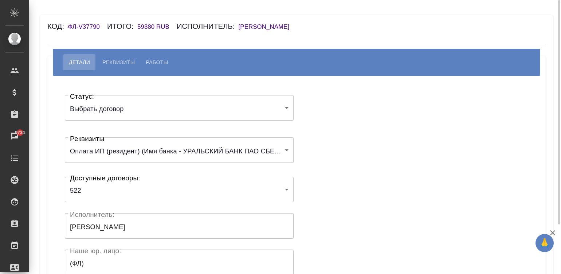
click at [323, 193] on div "Статус: Выбрать договор chooseContract Статус: Реквизиты Оплата ИП (резидент) (…" at bounding box center [297, 219] width 470 height 264
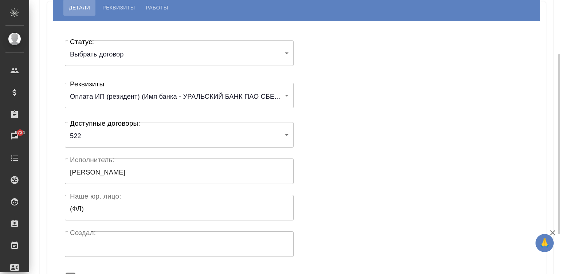
scroll to position [143, 0]
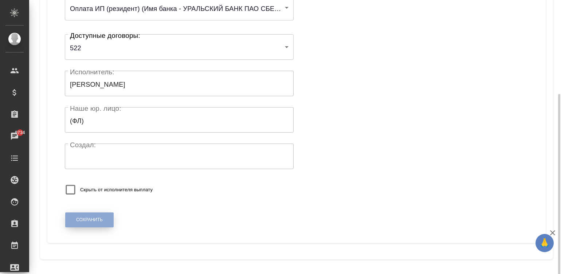
click at [77, 220] on span "Сохранить" at bounding box center [89, 220] width 27 height 6
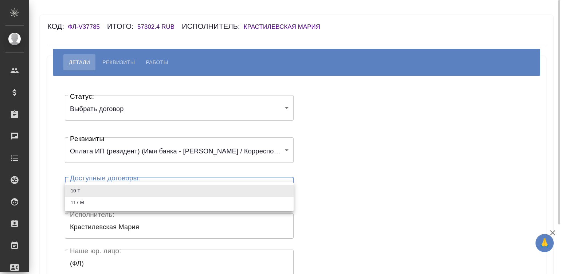
click at [104, 184] on body "🙏 .cls-1 fill:#fff; AWATERA [PERSON_NAME][PERSON_NAME] Спецификации Заказы Чаты…" at bounding box center [280, 137] width 561 height 274
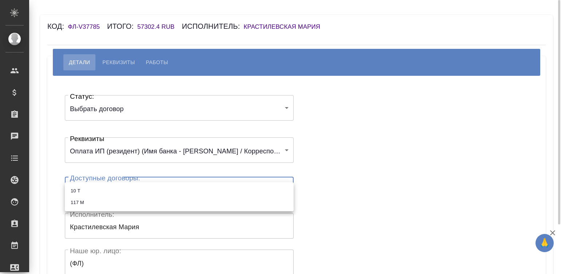
click at [104, 184] on ul "10 Т 117 М" at bounding box center [179, 196] width 229 height 29
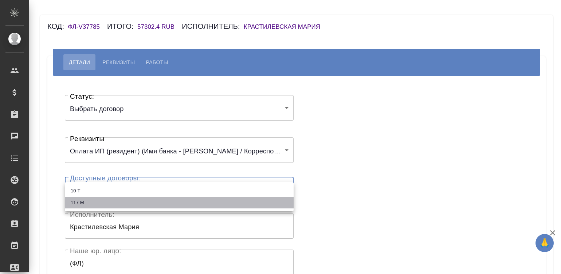
click at [81, 204] on li "117 М" at bounding box center [179, 203] width 229 height 12
type input "61978e8202981138c7ff680a"
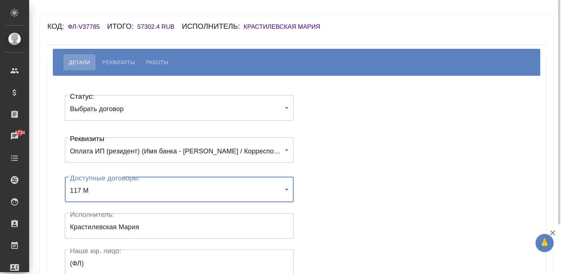
click at [339, 191] on div "Статус: Выбрать договор chooseContract Статус: Реквизиты Оплата ИП (резидент) (…" at bounding box center [297, 219] width 470 height 264
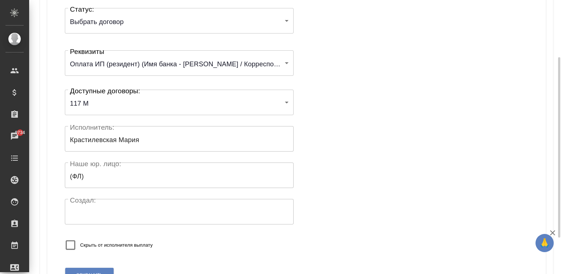
scroll to position [143, 0]
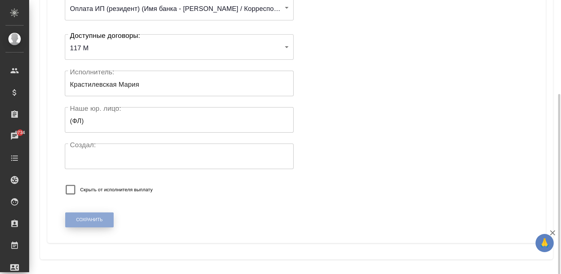
click at [93, 214] on button "Сохранить" at bounding box center [89, 220] width 48 height 15
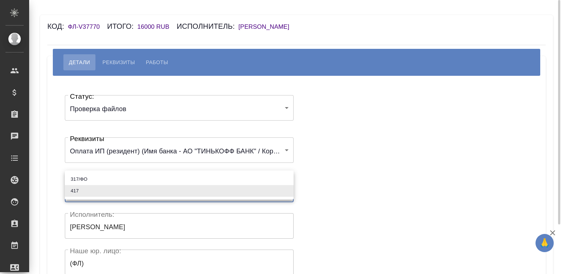
click at [148, 190] on body "🙏 .cls-1 fill:#fff; AWATERA [PERSON_NAME]malinina Клиенты Спецификации Заказы Ч…" at bounding box center [280, 137] width 561 height 274
click at [140, 111] on div at bounding box center [280, 137] width 561 height 274
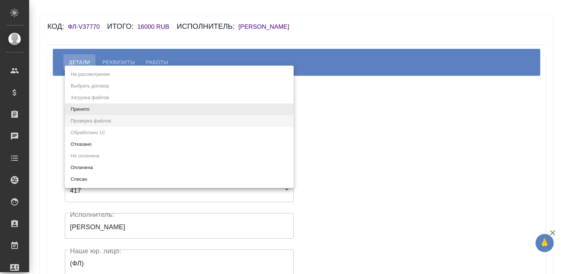
click at [140, 111] on body "🙏 .cls-1 fill:#fff; AWATERA [PERSON_NAME]malinina Клиенты Спецификации Заказы Ч…" at bounding box center [280, 137] width 561 height 274
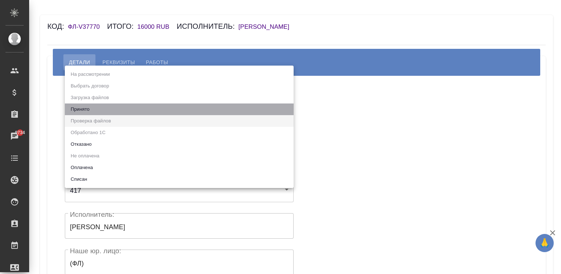
click at [140, 111] on li "Принято" at bounding box center [179, 110] width 229 height 12
type input "accepted"
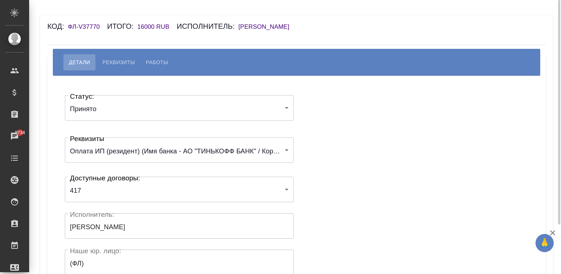
click at [307, 127] on div "Статус: Принято accepted Статус: Реквизиты Оплата ИП (резидент) (Имя банка - АО…" at bounding box center [297, 219] width 470 height 264
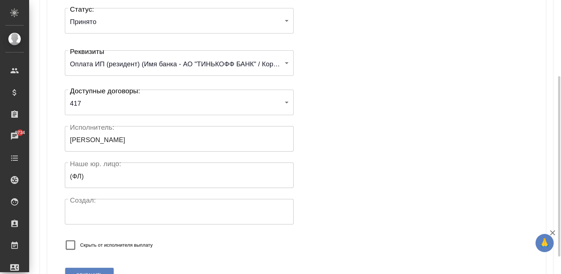
scroll to position [143, 0]
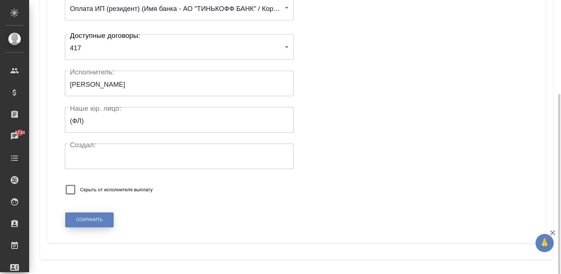
click at [93, 218] on span "Сохранить" at bounding box center [89, 220] width 27 height 6
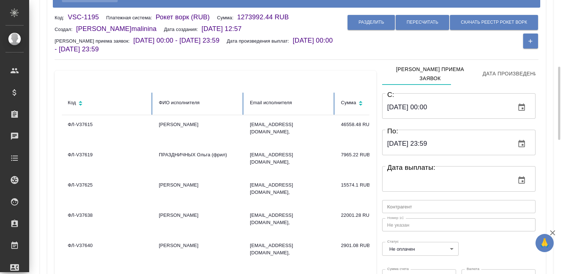
scroll to position [87, 0]
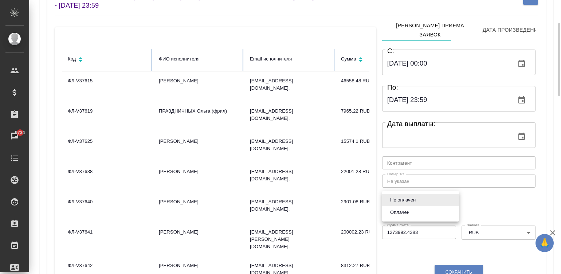
click at [431, 201] on body "🙏 .cls-1 fill:#fff; AWATERA Малинина Мария m.malinina Клиенты Спецификации Зака…" at bounding box center [280, 137] width 561 height 274
click at [401, 211] on button "Оплачен" at bounding box center [400, 213] width 24 height 8
type input "payed"
click at [458, 265] on button "Сохранить" at bounding box center [459, 272] width 48 height 15
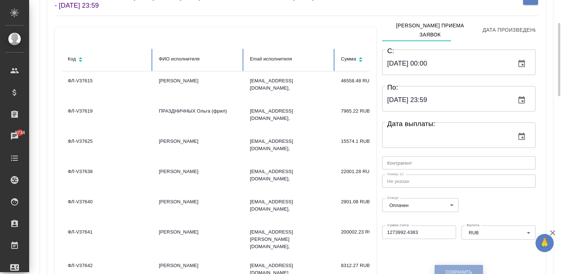
click at [458, 269] on span "Сохранить" at bounding box center [459, 272] width 27 height 6
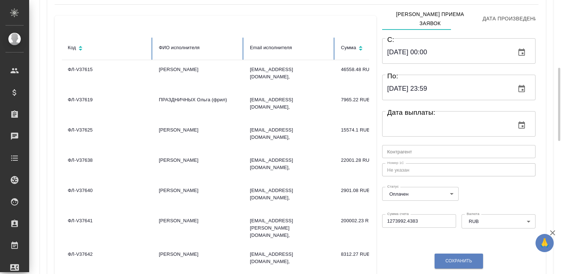
scroll to position [131, 0]
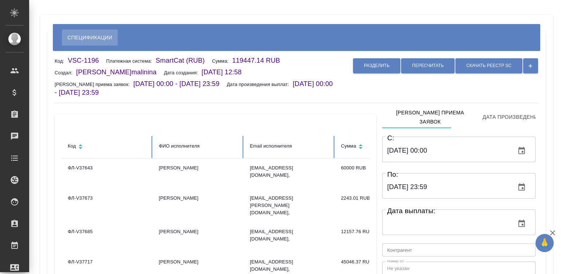
click at [394, 85] on div "Разделить Пересчитать Скачать реестр SC" at bounding box center [438, 77] width 202 height 41
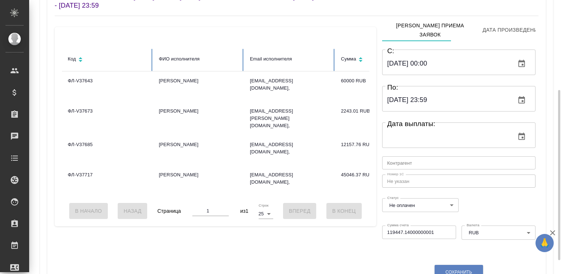
scroll to position [109, 0]
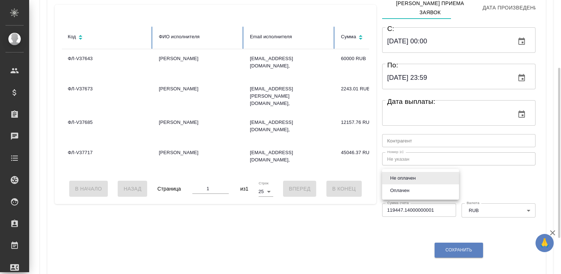
click at [424, 177] on body "🙏 .cls-1 fill:#fff; AWATERA [PERSON_NAME][PERSON_NAME] Спецификации Заказы Чаты…" at bounding box center [280, 137] width 561 height 274
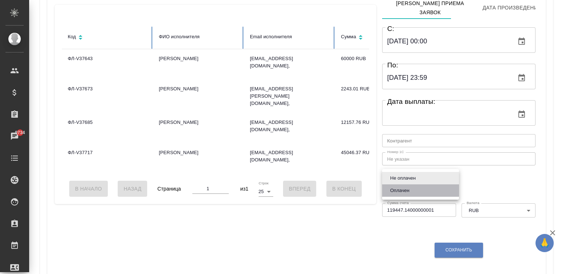
click at [428, 191] on li "Оплачен" at bounding box center [420, 190] width 77 height 12
type input "payed"
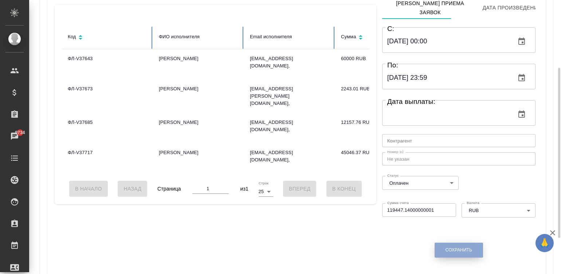
click at [468, 247] on span "Сохранить" at bounding box center [459, 250] width 27 height 6
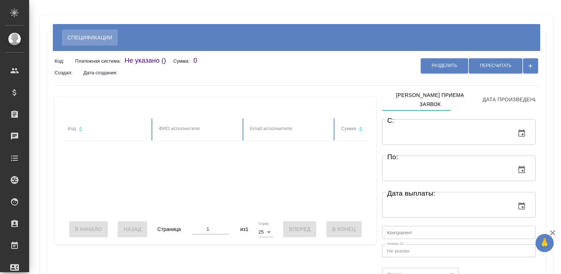
type input "[DATE] 00:00"
type input "[DATE] 23:59"
type input "notPayed"
type input "163408.35"
type input "RUB"
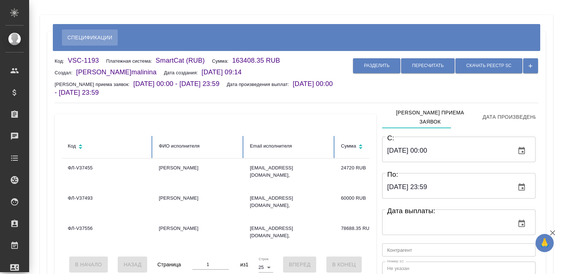
click at [381, 78] on div "Разделить Пересчитать Скачать реестр SC" at bounding box center [438, 77] width 202 height 41
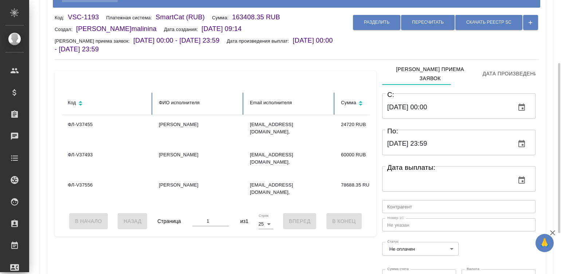
scroll to position [66, 0]
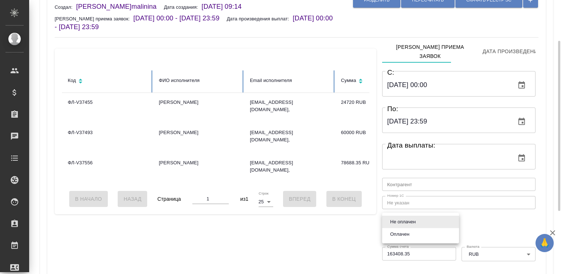
click at [433, 226] on body "🙏 .cls-1 fill:#fff; AWATERA [PERSON_NAME][PERSON_NAME] Спецификации Заказы Чаты…" at bounding box center [280, 137] width 561 height 274
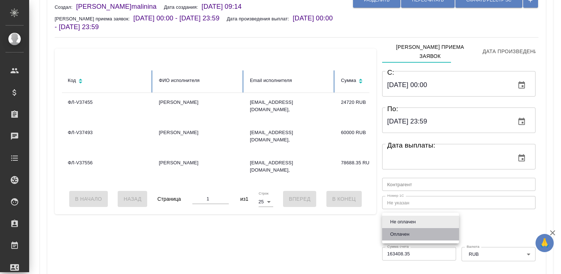
click at [416, 232] on li "Оплачен" at bounding box center [420, 234] width 77 height 12
type input "payed"
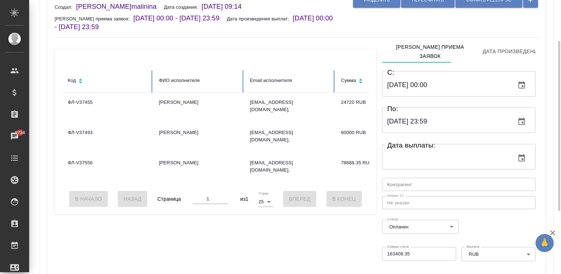
click at [503, 217] on div "C: 18.08.2025 00:00 C: По: 07.09.2025 23:59 По: Дата выплаты: Дата выплаты: Кон…" at bounding box center [458, 185] width 153 height 238
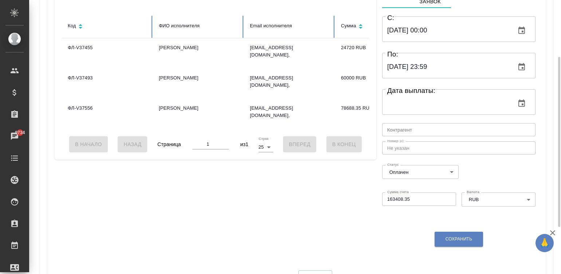
scroll to position [131, 0]
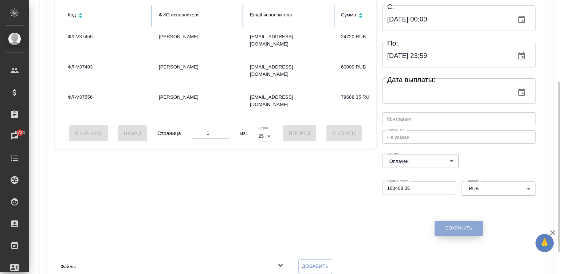
click at [443, 221] on button "Сохранить" at bounding box center [459, 228] width 48 height 15
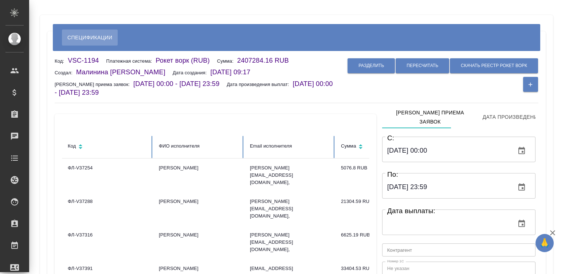
click at [377, 93] on div "Разделить Пересчитать Скачать реестр рокет ворк" at bounding box center [438, 75] width 202 height 37
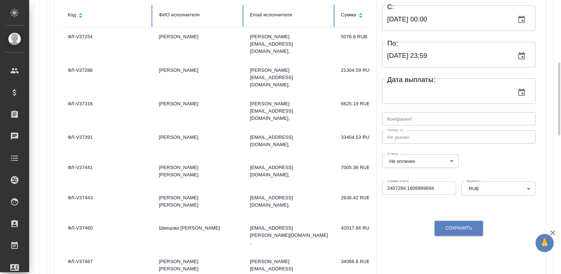
scroll to position [153, 0]
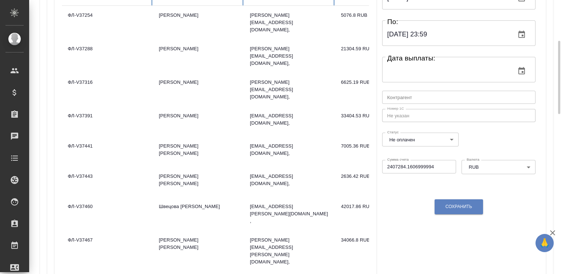
click at [421, 130] on body "🙏 .cls-1 fill:#fff; AWATERA Малинина Мария m.malinina Клиенты Спецификации Зака…" at bounding box center [280, 137] width 561 height 274
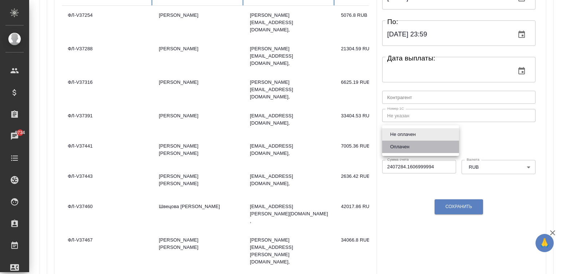
click at [392, 144] on button "Оплачен" at bounding box center [400, 147] width 24 height 8
type input "payed"
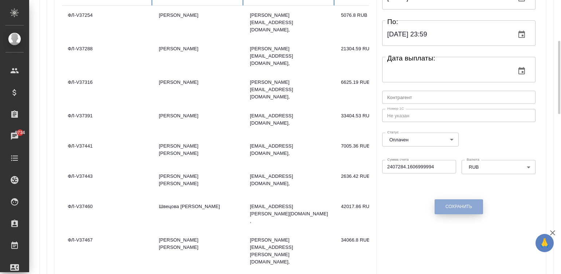
click at [470, 199] on button "Сохранить" at bounding box center [459, 206] width 48 height 15
click at [462, 204] on span "Сохранить" at bounding box center [459, 207] width 27 height 6
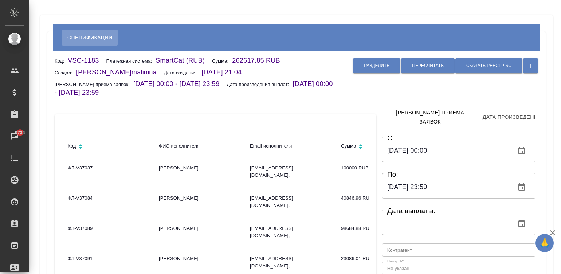
type input "[DATE] 00:00"
type input "[DATE] 23:59"
type input "notPayed"
type input "262617.85"
type input "RUB"
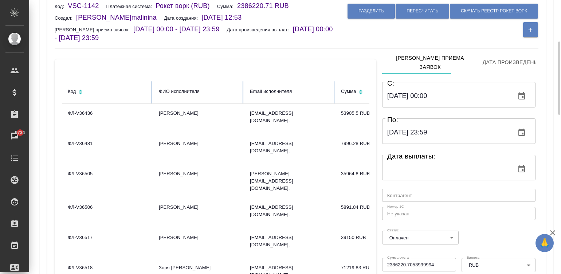
scroll to position [87, 0]
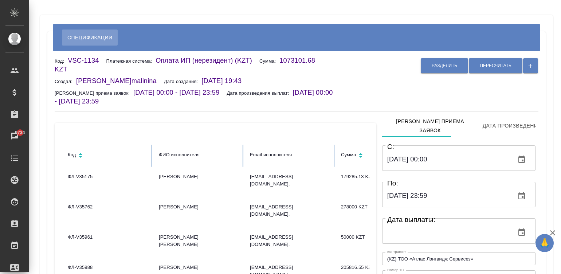
click at [388, 80] on div "Разделить Пересчитать" at bounding box center [438, 82] width 202 height 50
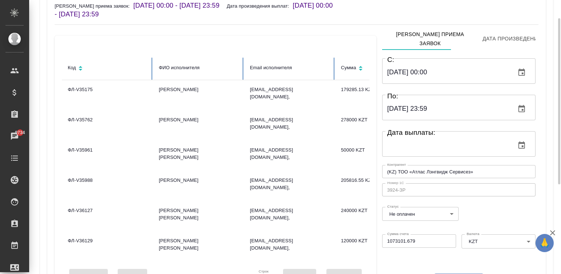
scroll to position [98, 0]
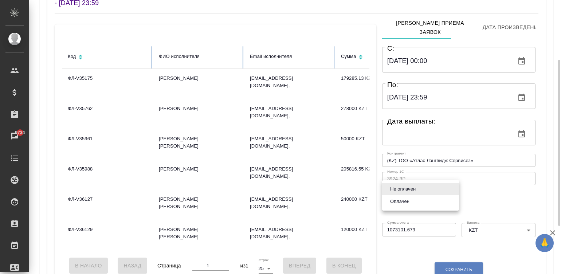
click at [430, 186] on body "🙏 .cls-1 fill:#fff; AWATERA Малинина Мария m.malinina Клиенты Спецификации Зака…" at bounding box center [280, 137] width 561 height 274
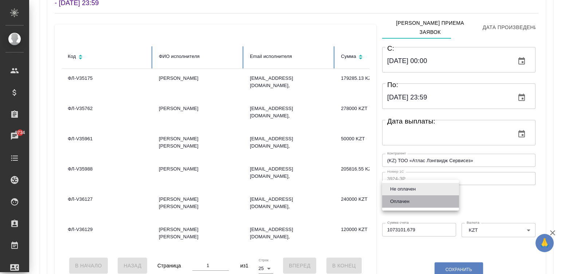
click at [411, 197] on li "Оплачен" at bounding box center [420, 201] width 77 height 12
type input "payed"
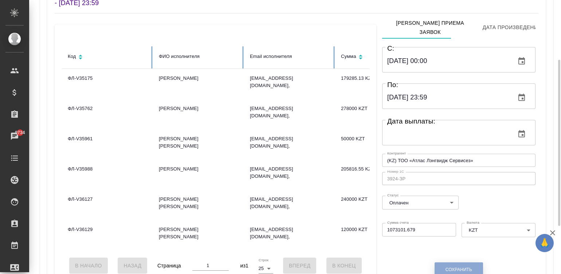
click at [462, 267] on span "Сохранить" at bounding box center [459, 270] width 27 height 6
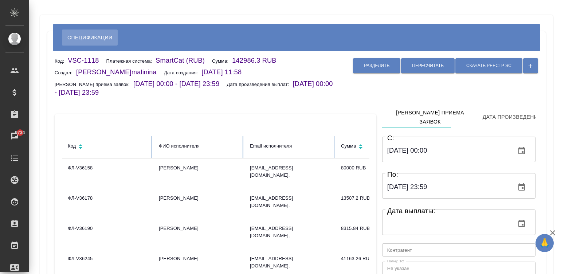
click at [386, 94] on div "Разделить Пересчитать Скачать реестр SC" at bounding box center [438, 77] width 202 height 41
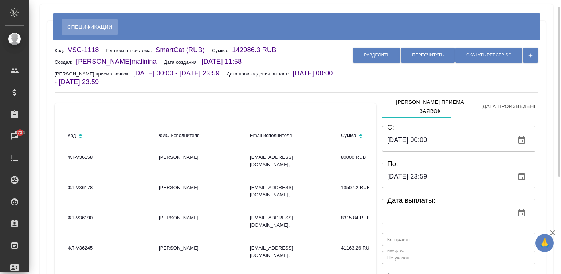
scroll to position [66, 0]
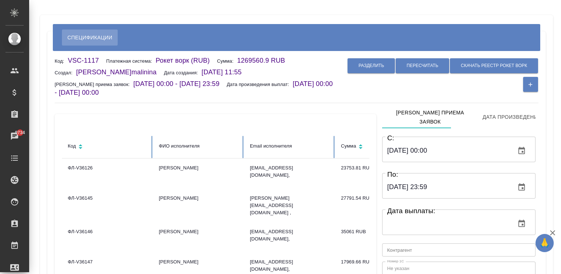
click at [433, 92] on div "Разделить Пересчитать Скачать реестр рокет ворк" at bounding box center [438, 75] width 202 height 37
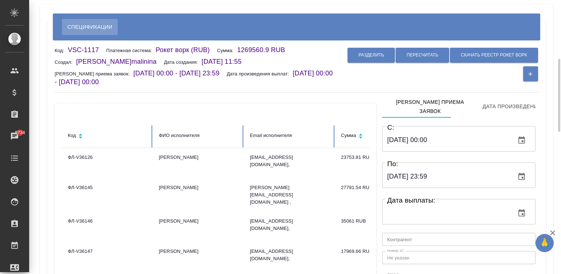
scroll to position [66, 0]
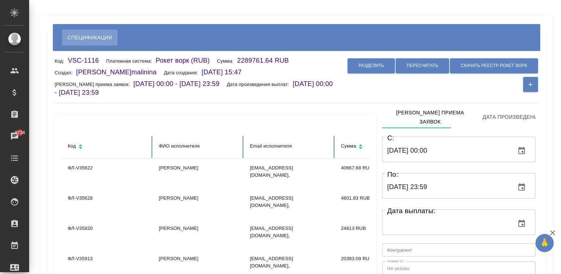
click at [359, 90] on div "Разделить Пересчитать Скачать реестр рокет ворк" at bounding box center [438, 75] width 202 height 37
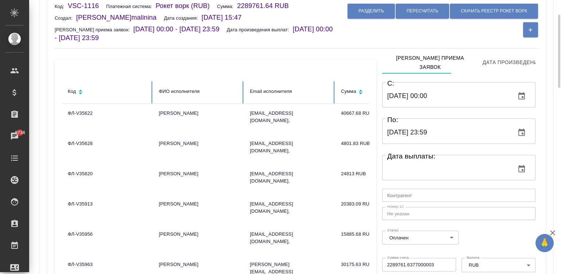
scroll to position [87, 0]
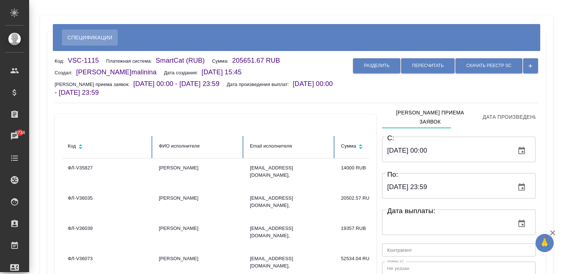
click at [402, 83] on div "Разделить Пересчитать Скачать реестр SC" at bounding box center [438, 77] width 202 height 41
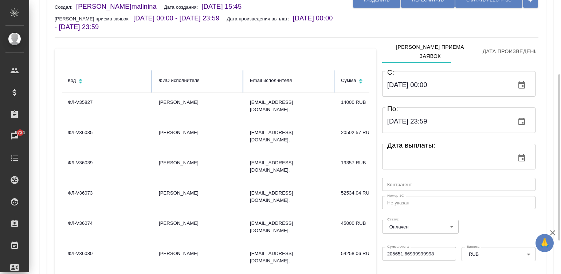
scroll to position [109, 0]
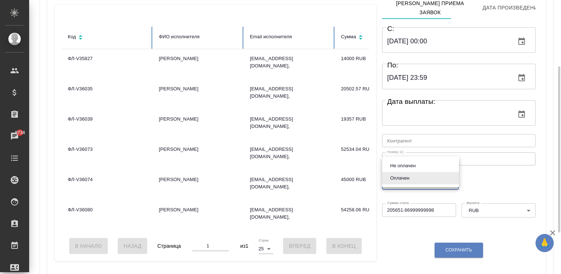
click at [399, 179] on body "🙏 .cls-1 fill:#fff; AWATERA Малинина Мария m.malinina Клиенты Спецификации Зака…" at bounding box center [280, 137] width 561 height 274
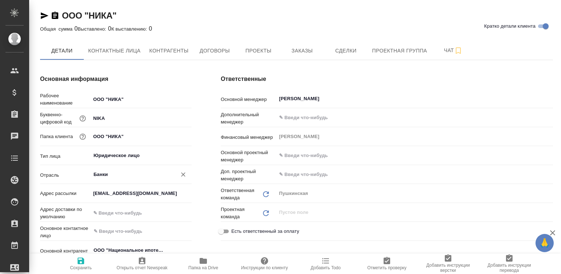
type textarea "x"
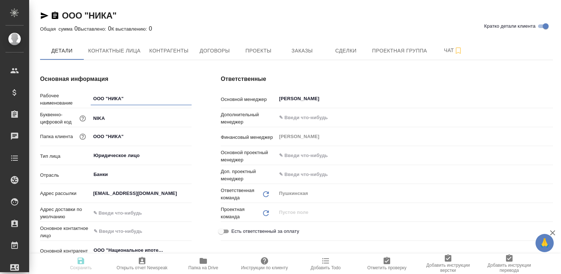
type textarea "x"
click at [113, 44] on button "Контактные лица" at bounding box center [114, 51] width 61 height 18
select select "RU"
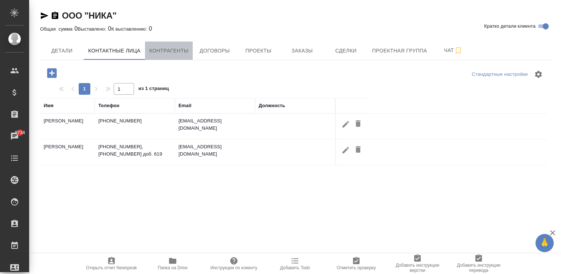
click at [170, 50] on span "Контрагенты" at bounding box center [168, 50] width 39 height 9
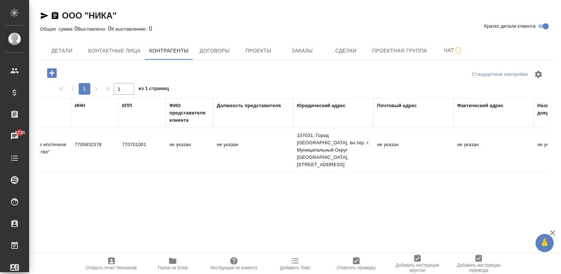
scroll to position [0, 46]
click at [334, 160] on td "107031, Город Москва, вн.тер. г. Муниципальный Округ Тверской, ул. Большая Дмит…" at bounding box center [337, 150] width 80 height 44
type textarea "ООО "Национальное ипотечное коллекторское агенство""
type input "7705832378"
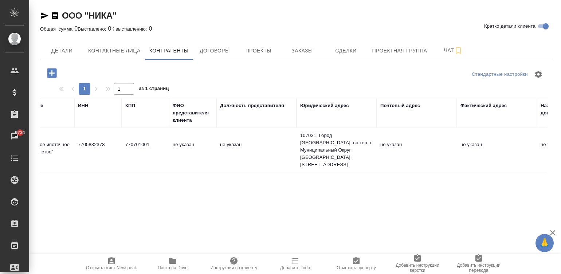
type input "770701001"
type textarea "107031, Город Москва, вн.тер. г. Муниципальный Округ Тверской, ул. Большая Дмит…"
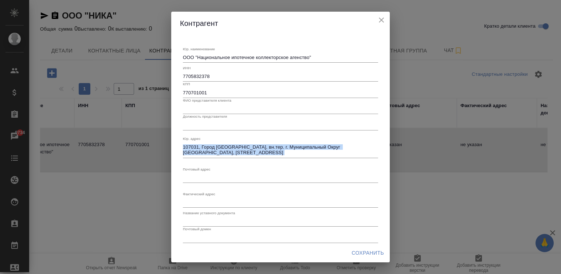
click at [334, 160] on div "Юр. наименование ООО "Национальное ипотечное коллекторское агенство" x ИНН 7705…" at bounding box center [280, 174] width 195 height 267
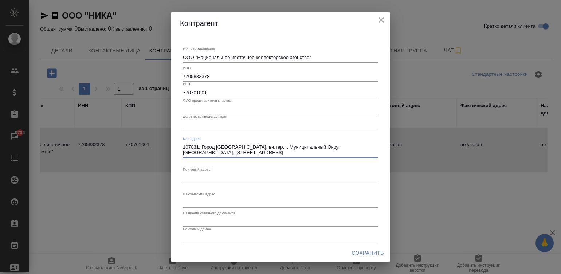
click at [293, 148] on textarea "107031, Город Москва, вн.тер. г. Муниципальный Округ Тверской, ул. Большая Дмит…" at bounding box center [280, 149] width 195 height 11
click at [381, 23] on icon "close" at bounding box center [381, 20] width 9 height 9
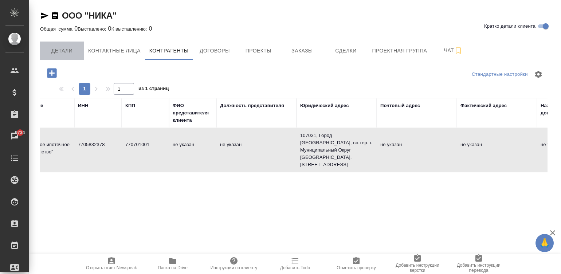
click at [67, 47] on span "Детали" at bounding box center [61, 50] width 35 height 9
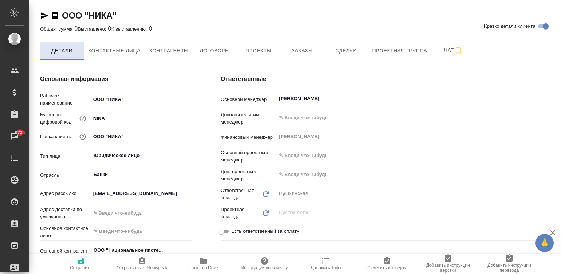
type textarea "x"
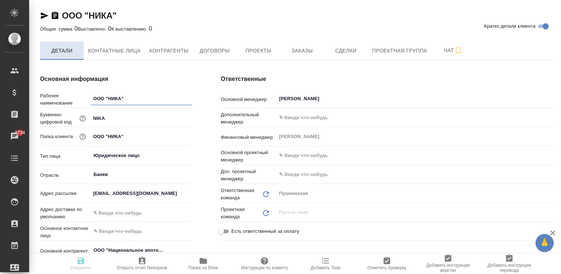
type textarea "x"
click at [116, 208] on input "text" at bounding box center [141, 213] width 100 height 11
click at [104, 210] on input "text" at bounding box center [141, 213] width 100 height 11
paste input "107031, Город Москва, вн.тер. г. Муниципальный Округ Тверской, ул. Большая Дмит…"
type input "107031, Город Москва, вн.тер. г. Муниципальный Округ Тверской, ул. Большая Дмит…"
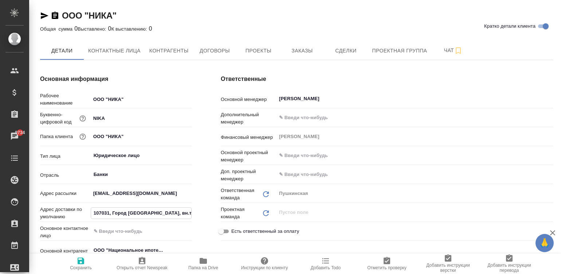
type textarea "x"
type input "107031, Город Москва, вн.тер. г. Муниципальный Округ Тверской, ул. Большая Дмит…"
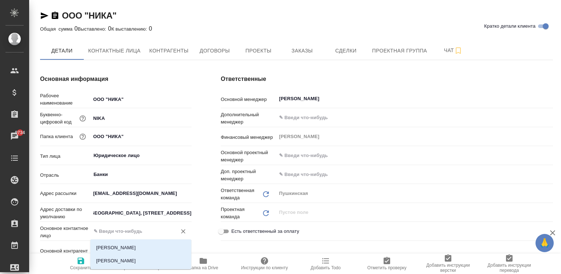
scroll to position [0, 0]
click at [123, 227] on input "text" at bounding box center [129, 231] width 72 height 9
click at [136, 246] on li "Ибрагимова Кристина" at bounding box center [140, 247] width 101 height 13
type input "Ибрагимова Кристина"
type textarea "x"
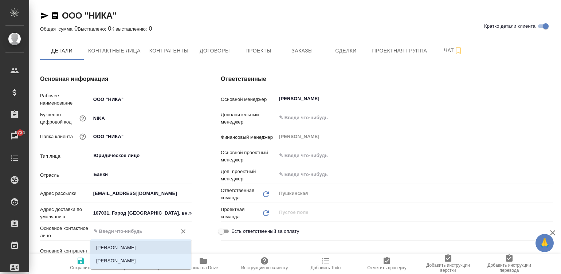
type textarea "x"
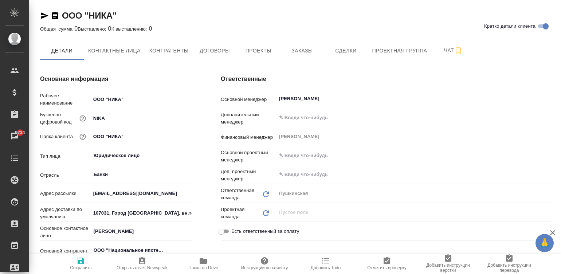
click at [211, 164] on div "Ответственные Основной менеджер Давыдова Елена ​ Дополнительный менеджер ​ Фина…" at bounding box center [387, 210] width 362 height 300
click at [78, 261] on icon "button" at bounding box center [81, 261] width 7 height 7
type textarea "x"
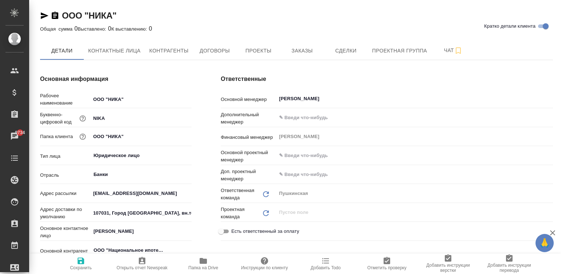
type textarea "x"
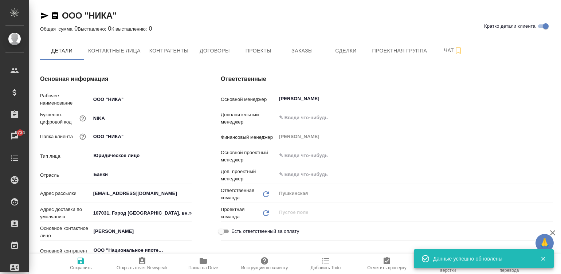
type textarea "x"
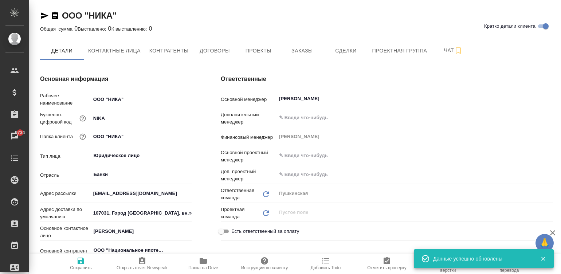
type textarea "x"
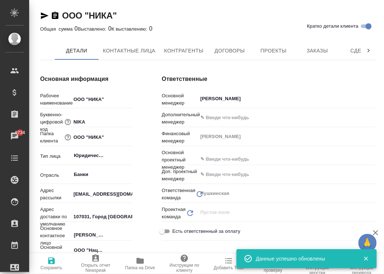
type textarea "x"
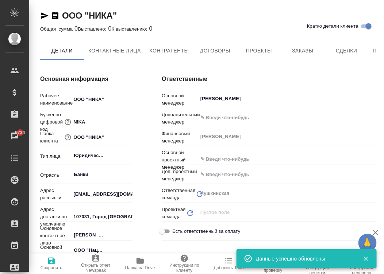
type textarea "x"
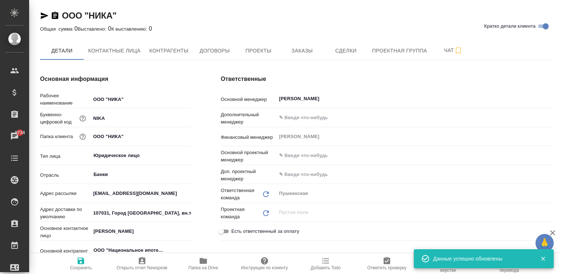
type textarea "x"
click at [175, 51] on span "Контрагенты" at bounding box center [168, 50] width 39 height 9
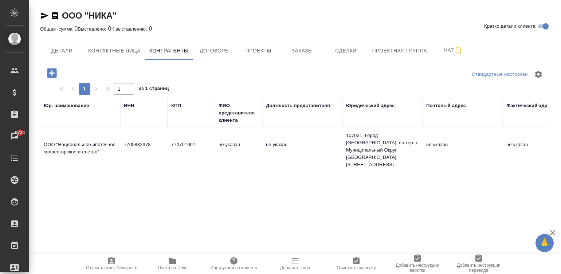
click at [253, 156] on td "не указан" at bounding box center [238, 150] width 47 height 26
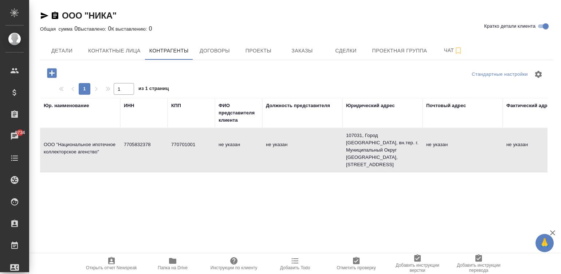
click at [253, 156] on td "не указан" at bounding box center [238, 150] width 47 height 26
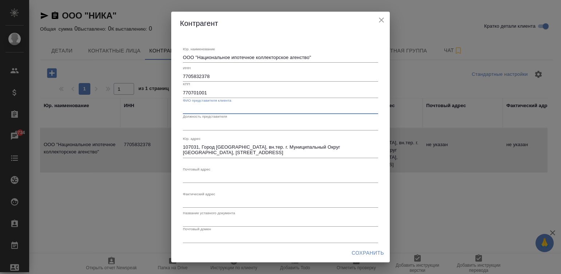
click at [224, 107] on input "text" at bounding box center [280, 109] width 195 height 10
paste input "Vhrcs Jleonu4onuu tlynepon"
type input "Vhrcs Jleonu4onuu tlynepon"
click at [253, 110] on input "Vhrcs Jleonu4onuu tlynepon" at bounding box center [280, 109] width 195 height 10
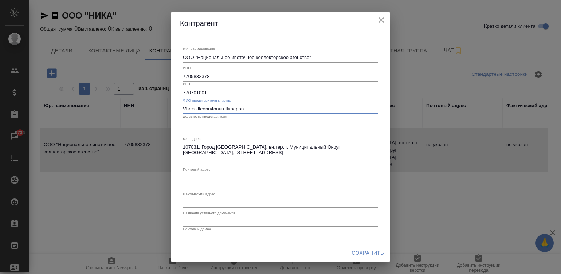
click at [253, 110] on input "Vhrcs Jleonu4onuu tlynepon" at bounding box center [280, 109] width 195 height 10
paste input "Vhrcs Jleonu4onuu tlynepon"
paste input "Ч"
type input "Чуверов Илья Леонидович"
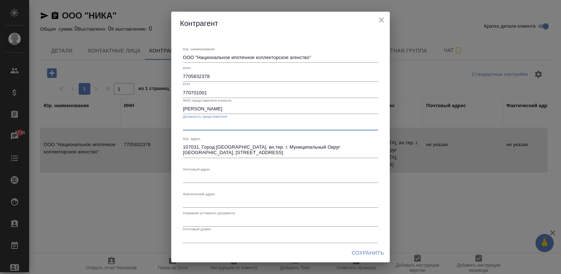
click at [184, 126] on input "text" at bounding box center [280, 125] width 195 height 10
type input "Генераьный директор"
click at [202, 219] on input "text" at bounding box center [280, 222] width 195 height 10
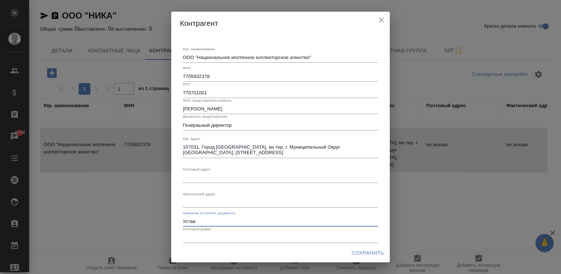
type input "Устав"
click at [192, 150] on textarea "107031, Город Москва, вн.тер. г. Муниципальный Округ Тверской, ул. Большая Дмит…" at bounding box center [280, 149] width 195 height 11
click at [204, 179] on textarea "Юр. наименование" at bounding box center [280, 177] width 195 height 5
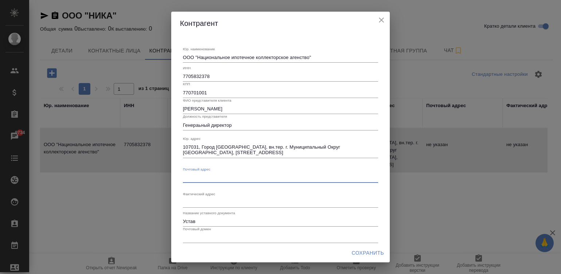
paste textarea "107031, Город Москва, вн.тер. г. Муниципальный Округ Тверской, ул. Большая Дмит…"
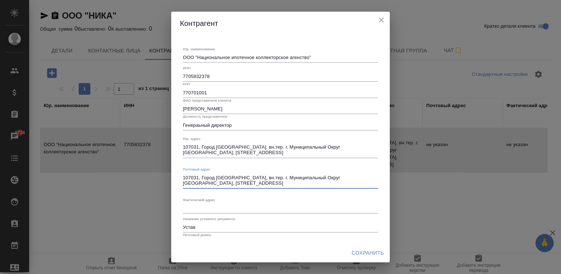
type textarea "107031, Город Москва, вн.тер. г. Муниципальный Округ Тверской, ул. Большая Дмит…"
click at [193, 209] on textarea "Юр. наименование" at bounding box center [280, 208] width 195 height 5
paste textarea "107031, Город Москва, вн.тер. г. Муниципальный Округ Тверской, ул. Большая Дмит…"
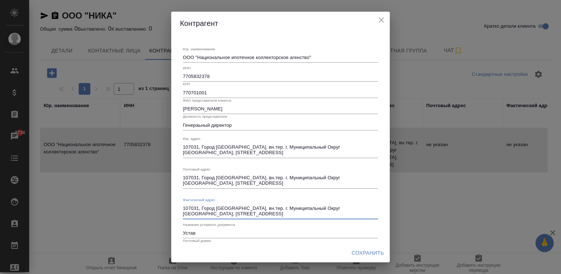
type textarea "107031, Город Москва, вн.тер. г. Муниципальный Округ Тверской, ул. Большая Дмит…"
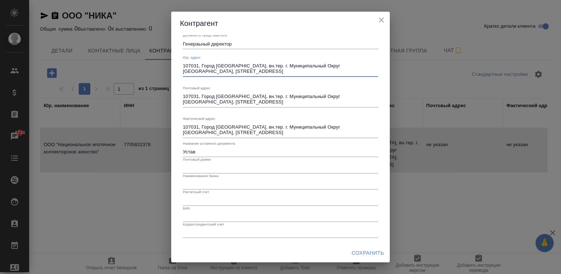
drag, startPoint x: 290, startPoint y: 73, endPoint x: 178, endPoint y: 67, distance: 112.1
click at [178, 67] on div "Юр. наименование ООО "Национальное ипотечное коллекторское агенство" x ИНН 7705…" at bounding box center [280, 139] width 219 height 209
paste textarea "115035, r. Mocrna, KocuoAauvarrcnas, ua6epexuax, Aott 4122, ropn. E."
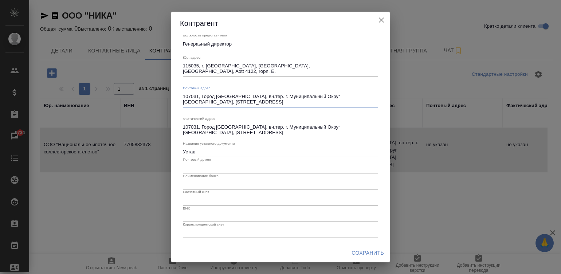
drag, startPoint x: 289, startPoint y: 98, endPoint x: 229, endPoint y: 96, distance: 60.2
click at [230, 97] on textarea "107031, Город Москва, вн.тер. г. Муниципальный Округ Тверской, ул. Большая Дмит…" at bounding box center [280, 99] width 195 height 11
click at [284, 103] on textarea "107031, Город Москва, вн.тер. г. Муниципальный Округ Тверской, ул. Большая Дмит…" at bounding box center [280, 99] width 195 height 11
drag, startPoint x: 292, startPoint y: 102, endPoint x: 175, endPoint y: 89, distance: 117.7
click at [178, 93] on div "Юр. наименование ООО "Национальное ипотечное коллекторское агенство" x ИНН 7705…" at bounding box center [280, 139] width 219 height 209
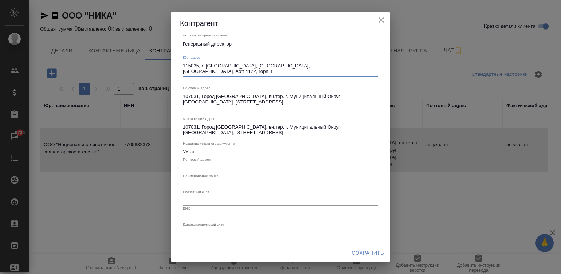
drag, startPoint x: 254, startPoint y: 68, endPoint x: 180, endPoint y: 60, distance: 74.0
click at [180, 60] on div "Юр. наименование ООО "Национальное ипотечное коллекторское агенство" x ИНН 7705…" at bounding box center [280, 99] width 201 height 284
click at [254, 71] on textarea "115035, r. Mocrna, KocuoAauvarrcnas, ua6epexuax, Aott 4122, ropn. E." at bounding box center [280, 68] width 195 height 11
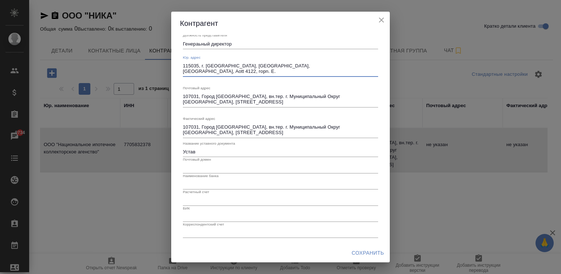
paste textarea "107031, Город Москва, вн.тер. г. Муниципальный Округ Тверской, ул. Большая Дмит…"
type textarea "107031, Город Москва, вн.тер. г. Муниципальный Округ Тверской, ул. Большая Дмит…"
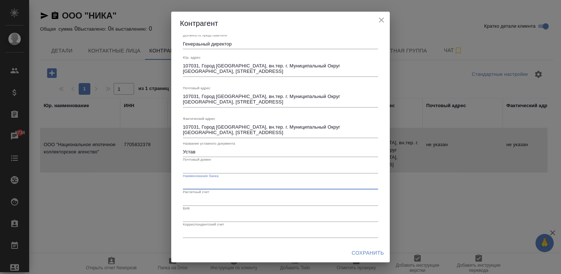
click at [188, 184] on input "text" at bounding box center [280, 184] width 195 height 10
type input "БАНК ИТБ (ОАО) г. Москва"
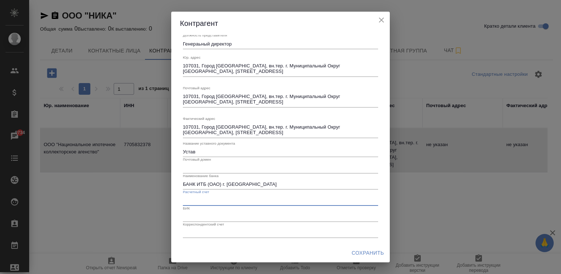
click at [195, 199] on input "text" at bounding box center [280, 200] width 195 height 10
type input "40702810521000001350"
click at [201, 216] on input "text" at bounding box center [280, 217] width 195 height 10
type input "044599766"
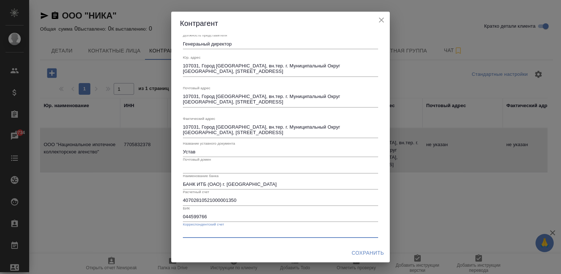
click at [203, 234] on input "text" at bounding box center [280, 233] width 195 height 10
type input "30101810300000000766"
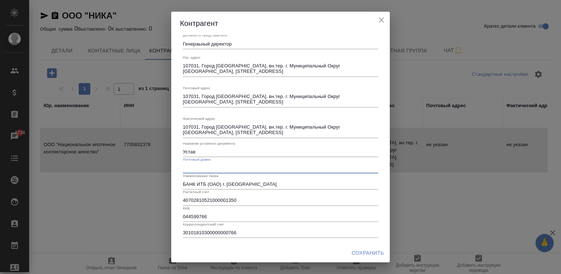
click at [213, 170] on input "text" at bounding box center [280, 168] width 195 height 10
type input "@nikatorg.com"
click at [369, 250] on span "Сохранить" at bounding box center [368, 253] width 32 height 9
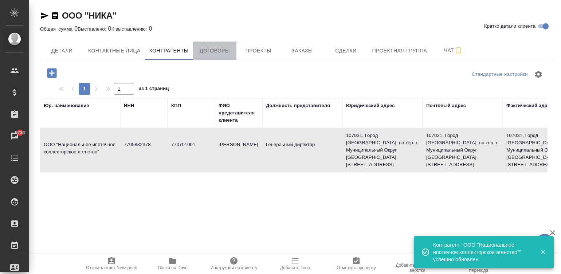
click at [215, 51] on span "Договоры" at bounding box center [214, 50] width 35 height 9
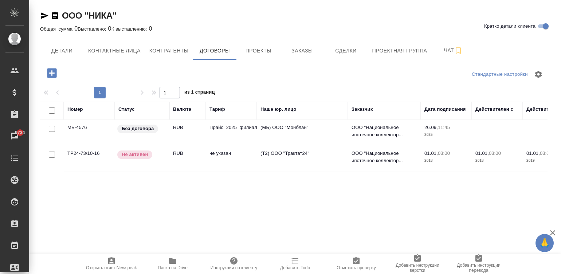
click at [198, 129] on td "RUB" at bounding box center [188, 133] width 36 height 26
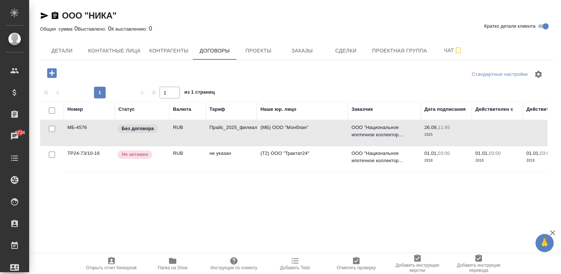
click at [198, 129] on td "RUB" at bounding box center [188, 133] width 36 height 26
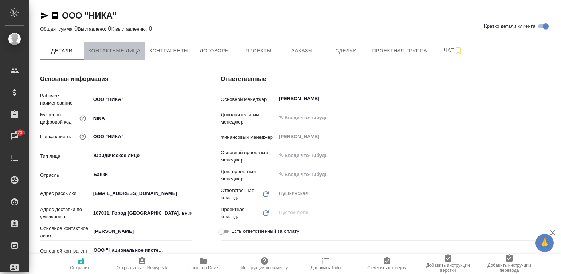
click at [115, 54] on span "Контактные лица" at bounding box center [114, 50] width 52 height 9
select select "RU"
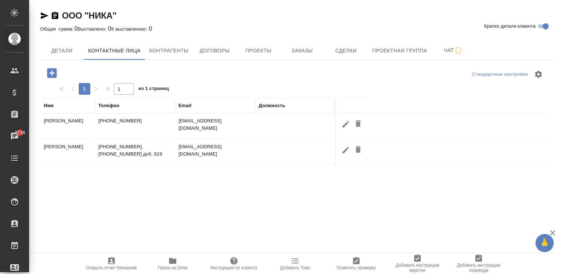
drag, startPoint x: 244, startPoint y: 148, endPoint x: 208, endPoint y: 146, distance: 36.1
click at [208, 146] on td "k.ibragimova@nikatorg.com" at bounding box center [215, 153] width 80 height 26
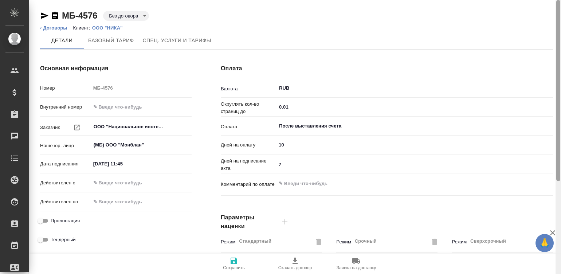
type input "Прайс_2025_филиалы"
click at [558, 203] on div at bounding box center [558, 137] width 5 height 275
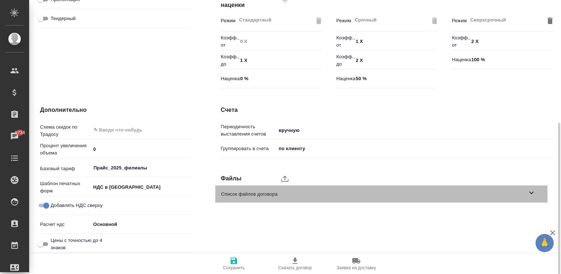
click at [278, 191] on span "Список файлов договора" at bounding box center [374, 194] width 306 height 7
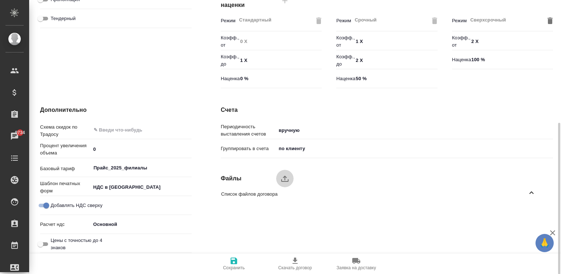
click at [284, 178] on icon "upload" at bounding box center [285, 178] width 9 height 9
click at [0, 0] on input "upload" at bounding box center [0, 0] width 0 height 0
click at [290, 267] on span "Скачать договор" at bounding box center [296, 267] width 34 height 5
type textarea "x"
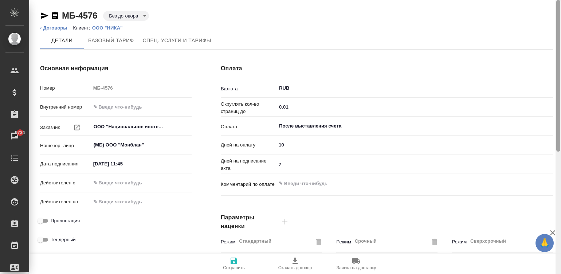
click at [558, 6] on div at bounding box center [558, 137] width 5 height 275
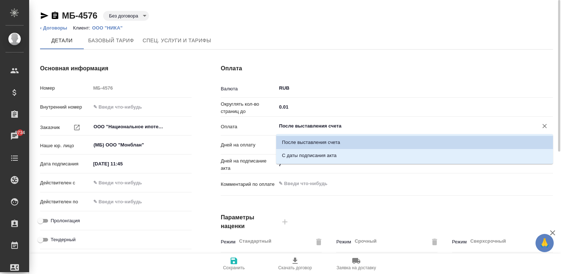
click at [318, 125] on input "После выставления счета" at bounding box center [403, 126] width 248 height 9
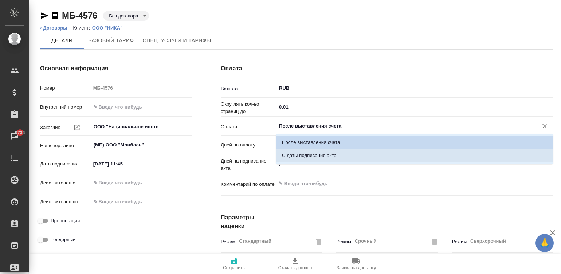
click at [337, 156] on li "С даты подписания акта" at bounding box center [414, 155] width 277 height 13
type input "С даты подписания акта"
type textarea "x"
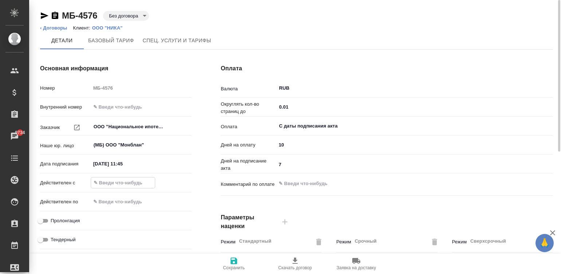
click at [116, 179] on input "text" at bounding box center [123, 183] width 64 height 11
type input "2_.__.____ __:__"
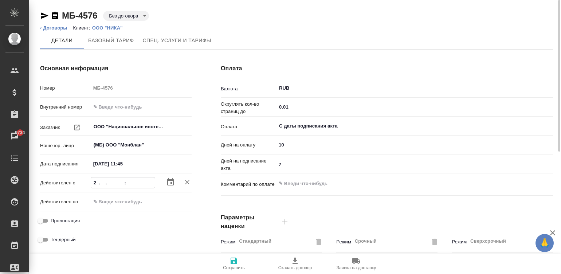
type textarea "x"
type input "26.__.____ __:__"
type textarea "x"
type input "26.0_.____ __:__"
type textarea "x"
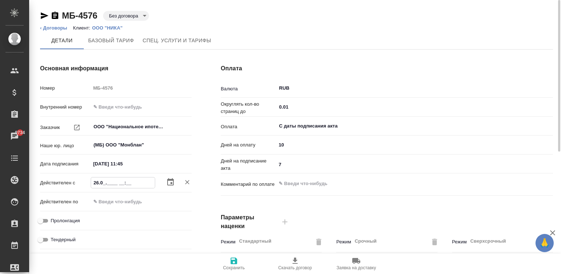
type input "26.09.____ __:__"
type textarea "x"
type input "26.09.2___ __:__"
type textarea "x"
type input "26.09.20__ __:__"
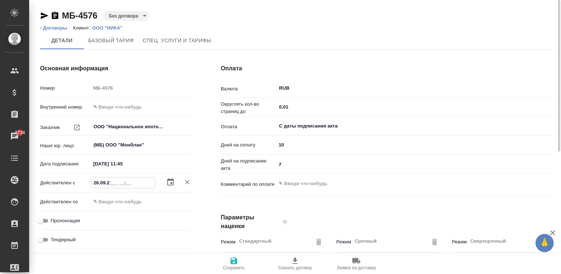
type textarea "x"
type input "26.09.202_ __:__"
type textarea "x"
type input "26.09.2025 __:__"
type textarea "x"
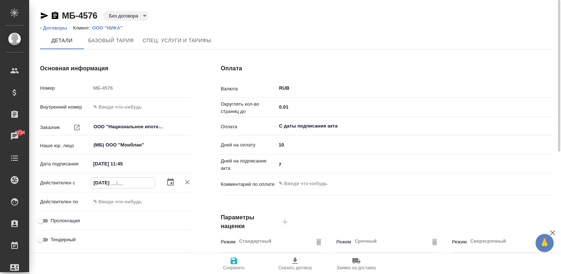
type input "26.09.2025 0_:__"
type textarea "x"
type input "26.09.2025 09:__"
type textarea "x"
type input "26.09.2025 09:0_"
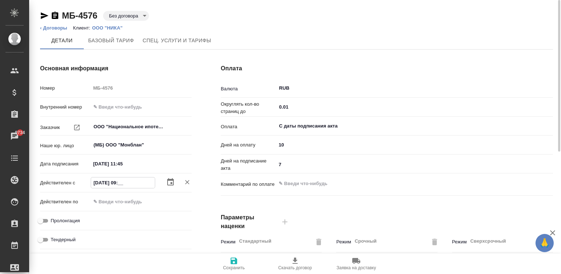
type textarea "x"
type input "26.09.2025 09:00"
type textarea "x"
type input "26.09.2025 09:00"
click at [46, 219] on input "Пролонгация" at bounding box center [40, 221] width 26 height 9
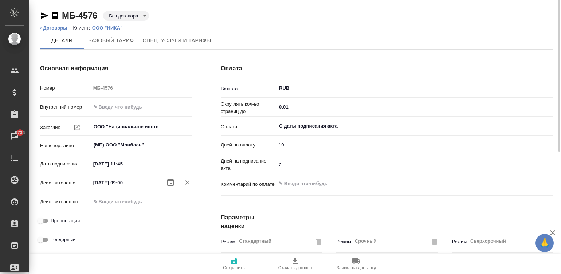
checkbox input "true"
type textarea "x"
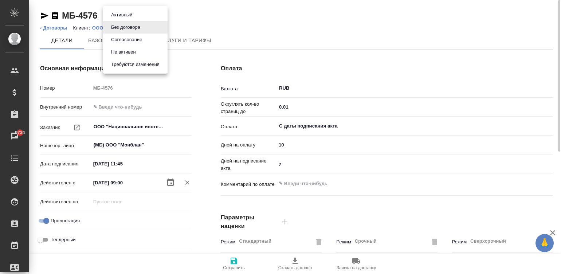
click at [128, 13] on body "🙏 .cls-1 fill:#fff; AWATERA Малинина Мария m.malinina Клиенты Спецификации Зака…" at bounding box center [280, 137] width 561 height 274
click at [146, 37] on li "Согласование" at bounding box center [135, 40] width 65 height 12
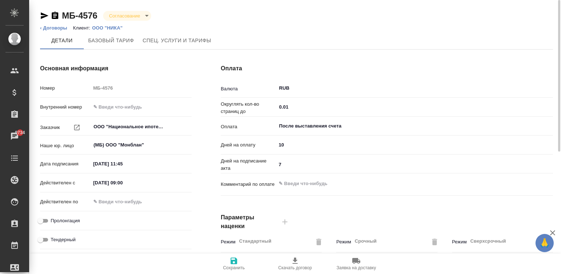
type input "Прайс_2025_филиалы"
click at [233, 259] on icon "button" at bounding box center [234, 261] width 9 height 9
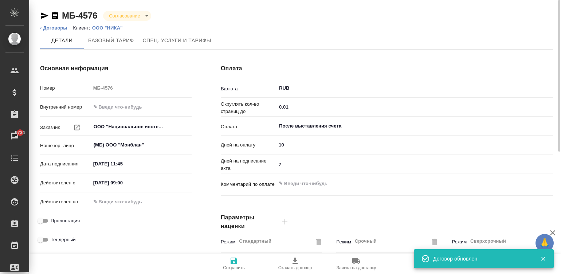
type input "Прайс_2025_филиалы"
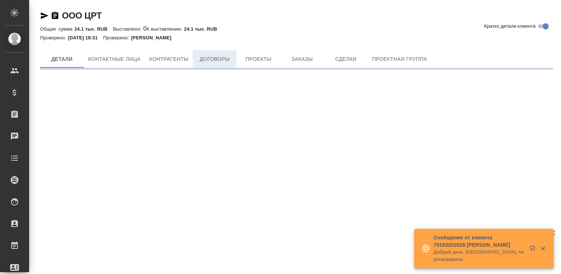
click at [217, 42] on div "OOO ЦРТ Кратко детали клиента Общая сумма 24.1 тыс. RUB Выставлено: 0 К выставл…" at bounding box center [296, 37] width 521 height 74
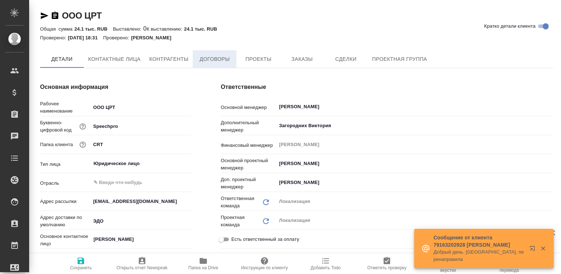
type textarea "x"
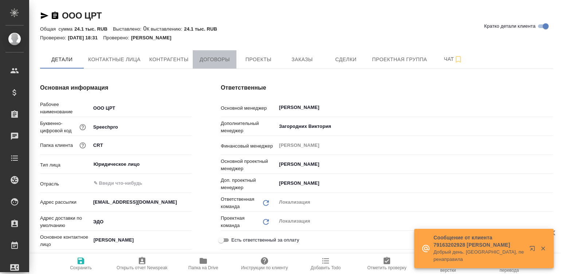
type textarea "x"
click at [217, 52] on button "Договоры" at bounding box center [215, 59] width 44 height 18
type textarea "x"
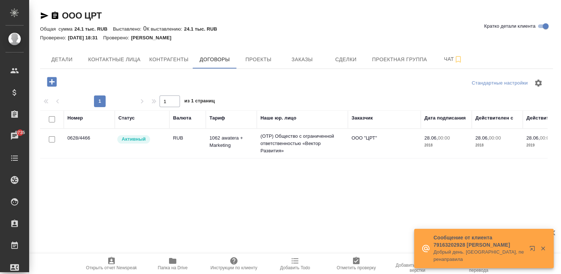
click at [332, 148] on td "(OTP) Общество с ограниченной ответственностью «Вектор Развития»" at bounding box center [302, 143] width 91 height 29
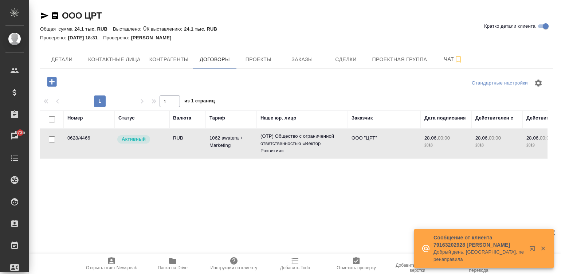
click at [332, 148] on td "(OTP) Общество с ограниченной ответственностью «Вектор Развития»" at bounding box center [302, 143] width 91 height 29
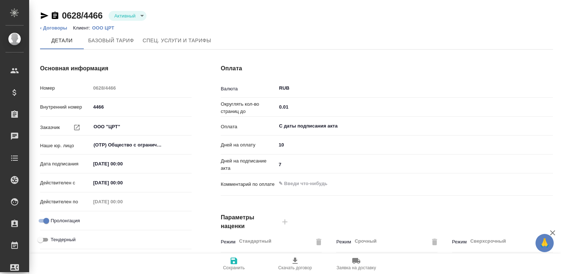
type input "1062 awatera + Marketing"
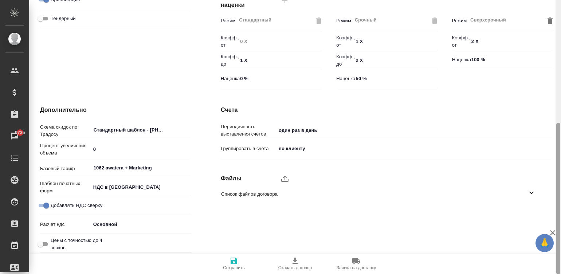
click at [558, 200] on div at bounding box center [558, 137] width 5 height 275
click at [518, 188] on div "Список файлов договора" at bounding box center [381, 194] width 332 height 17
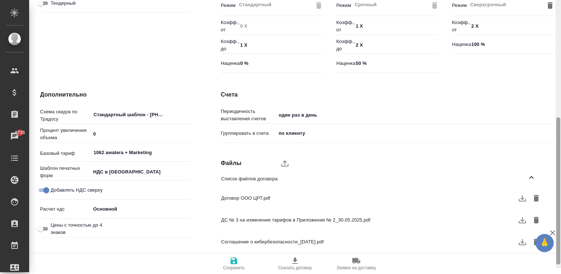
scroll to position [237, 0]
drag, startPoint x: 560, startPoint y: 132, endPoint x: 566, endPoint y: 153, distance: 22.0
click at [561, 153] on html "🙏 .cls-1 fill:#fff; AWATERA [PERSON_NAME][PERSON_NAME] Спецификации Заказы 9735…" at bounding box center [280, 137] width 561 height 274
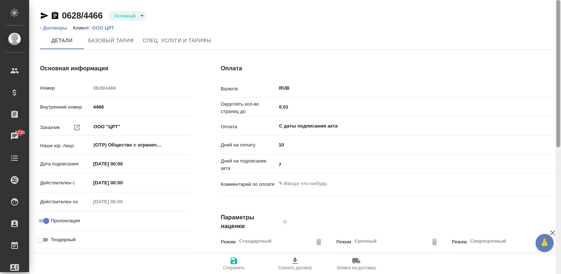
click at [559, 16] on div at bounding box center [558, 137] width 5 height 275
click at [104, 106] on input "4466" at bounding box center [141, 107] width 101 height 11
click at [104, 106] on input "4466" at bounding box center [141, 107] width 100 height 11
click at [53, 12] on icon "button" at bounding box center [55, 15] width 9 height 9
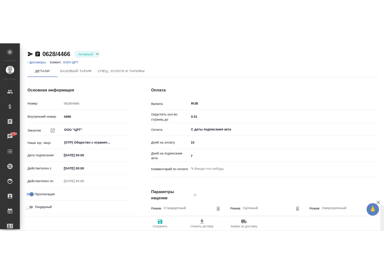
scroll to position [237, 0]
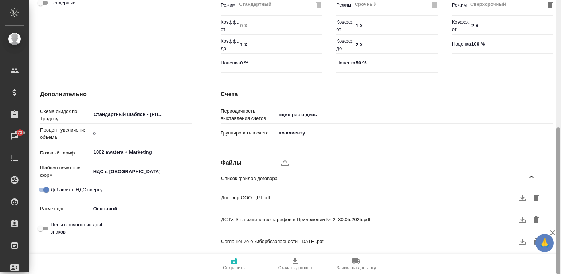
click at [558, 194] on div at bounding box center [558, 137] width 5 height 275
click at [520, 220] on icon "button" at bounding box center [522, 219] width 9 height 9
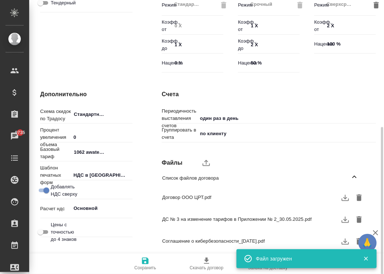
type textarea "x"
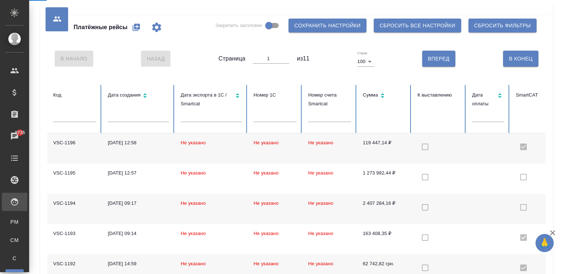
scroll to position [2329, 0]
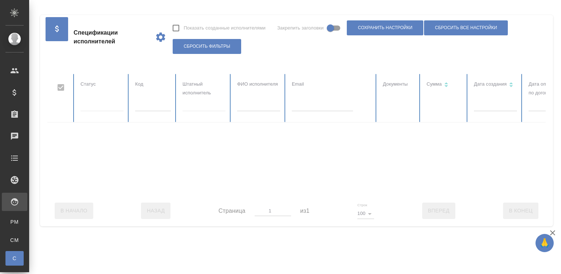
checkbox input "false"
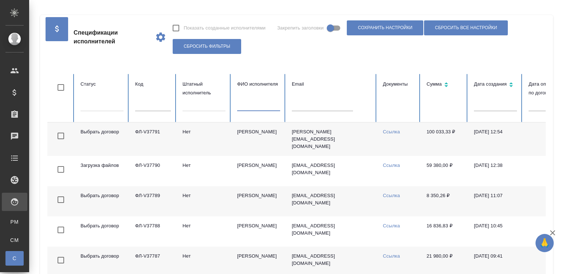
click at [262, 106] on input "text" at bounding box center [258, 106] width 43 height 10
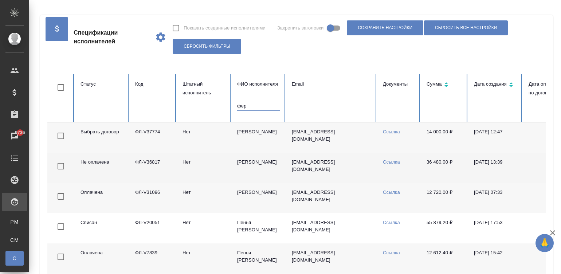
type input "фер"
click at [190, 174] on td "Нет" at bounding box center [204, 168] width 55 height 30
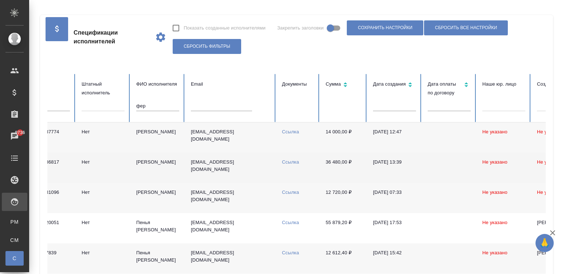
scroll to position [0, 145]
